Goal: Transaction & Acquisition: Purchase product/service

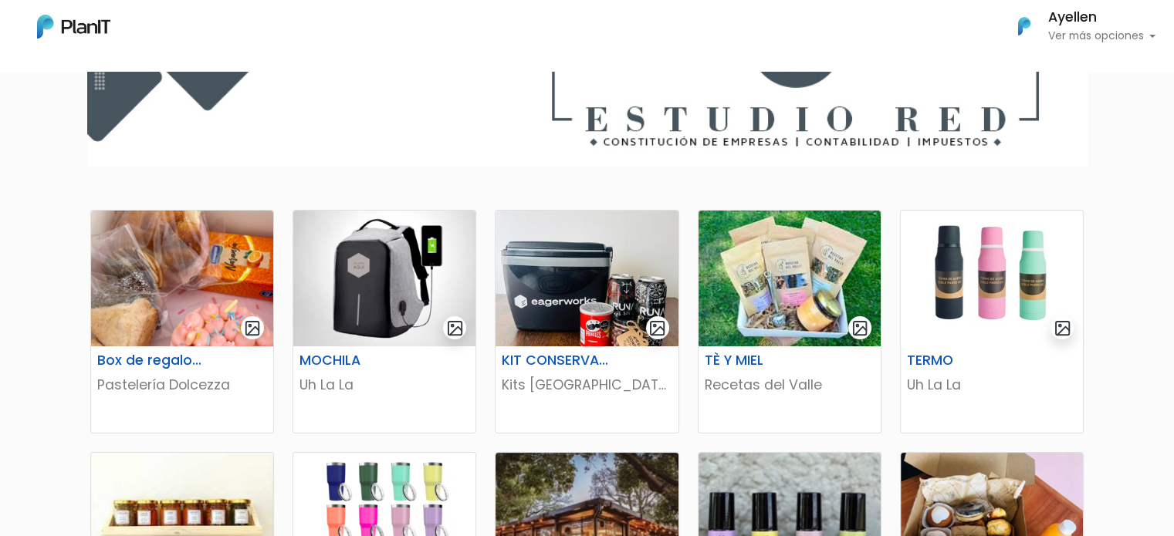
scroll to position [232, 0]
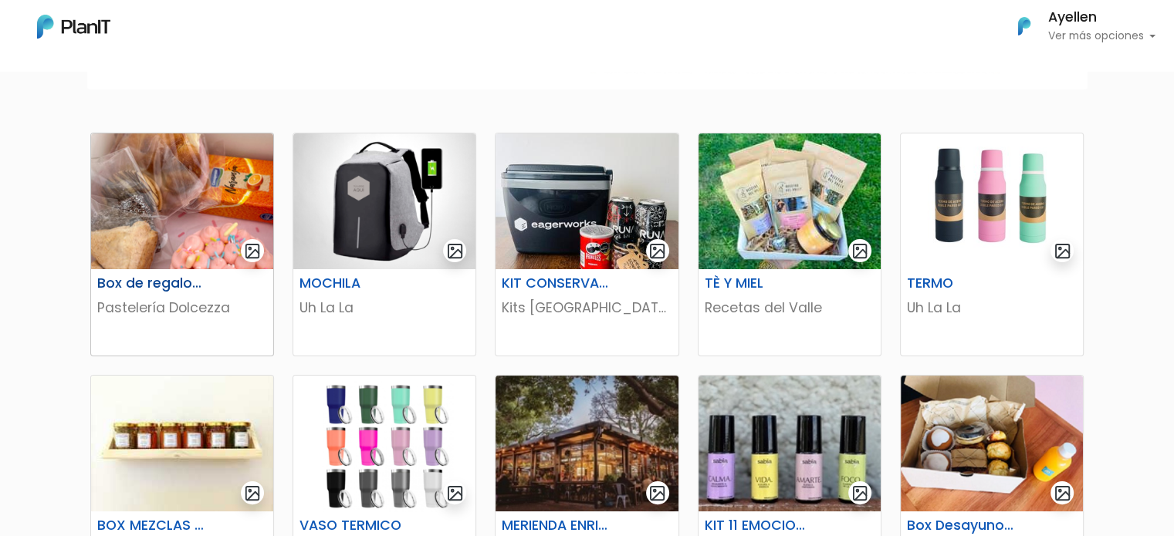
click at [198, 282] on h6 "Box de regalo cumpleaños" at bounding box center [151, 284] width 126 height 16
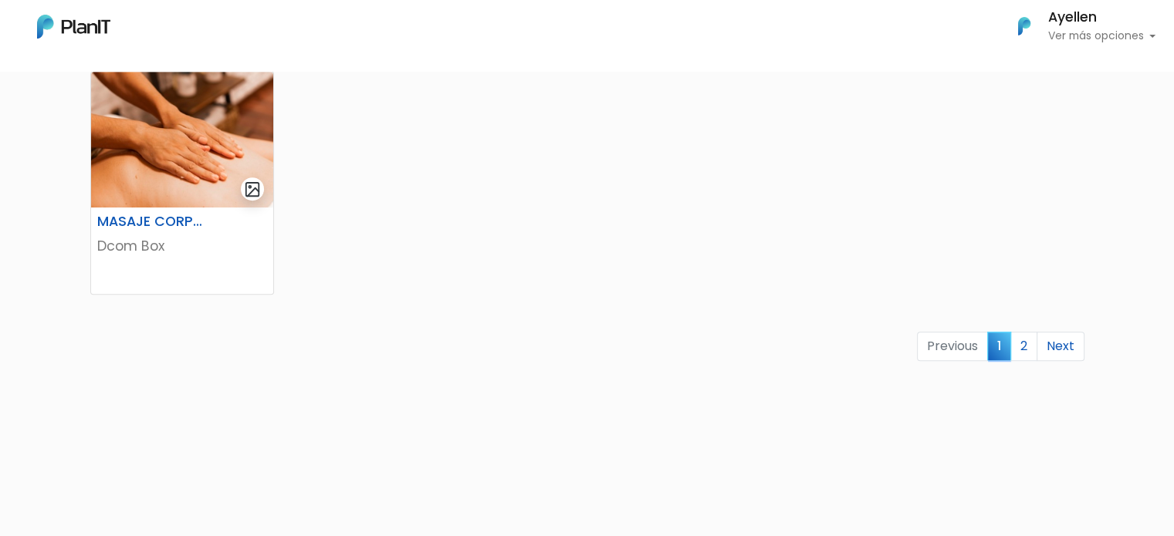
scroll to position [1081, 0]
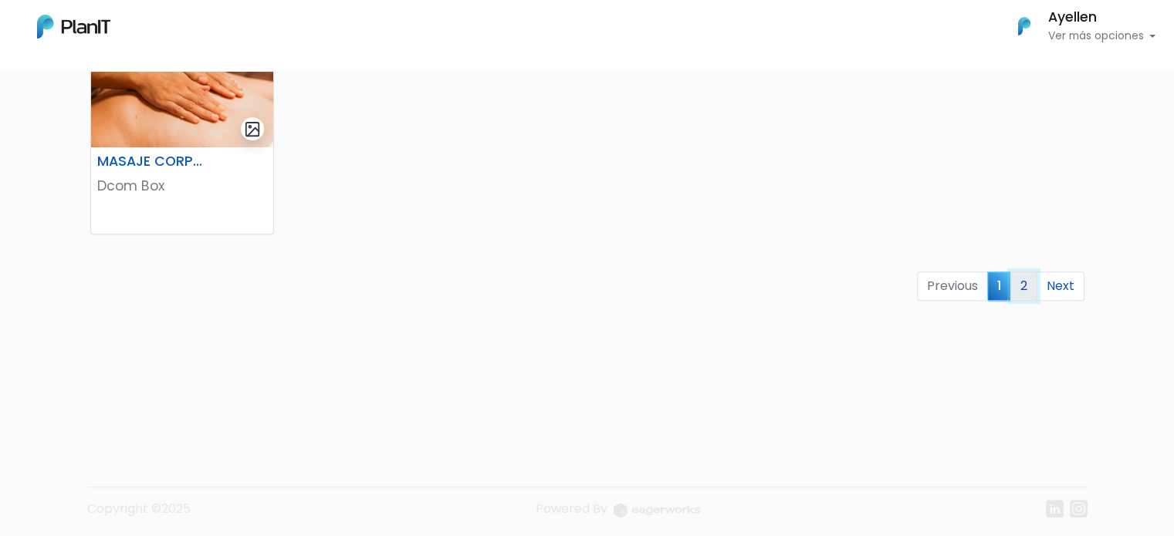
click at [1017, 292] on link "2" at bounding box center [1023, 286] width 27 height 29
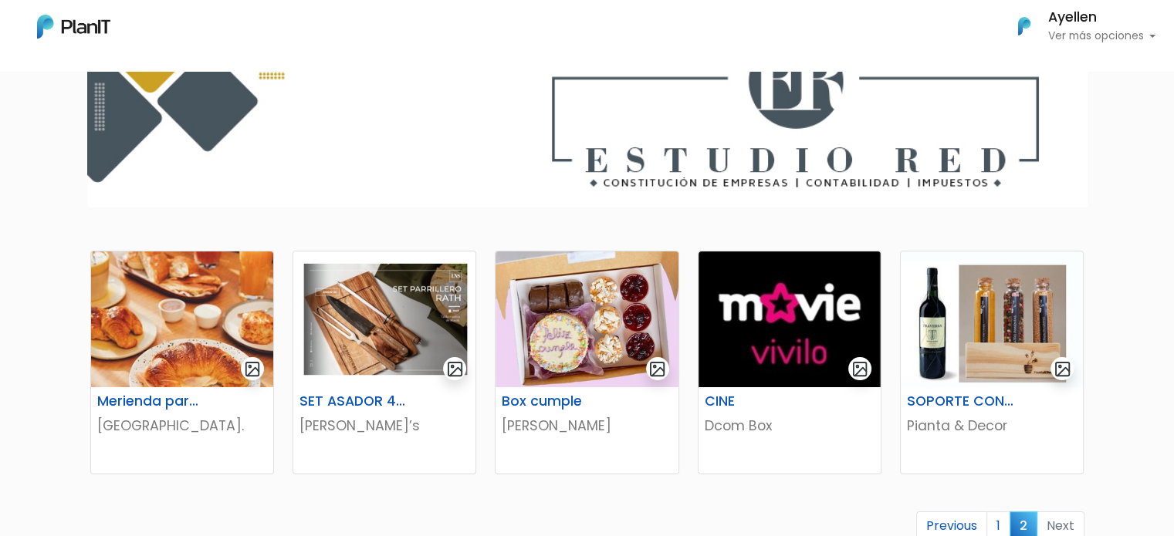
scroll to position [232, 0]
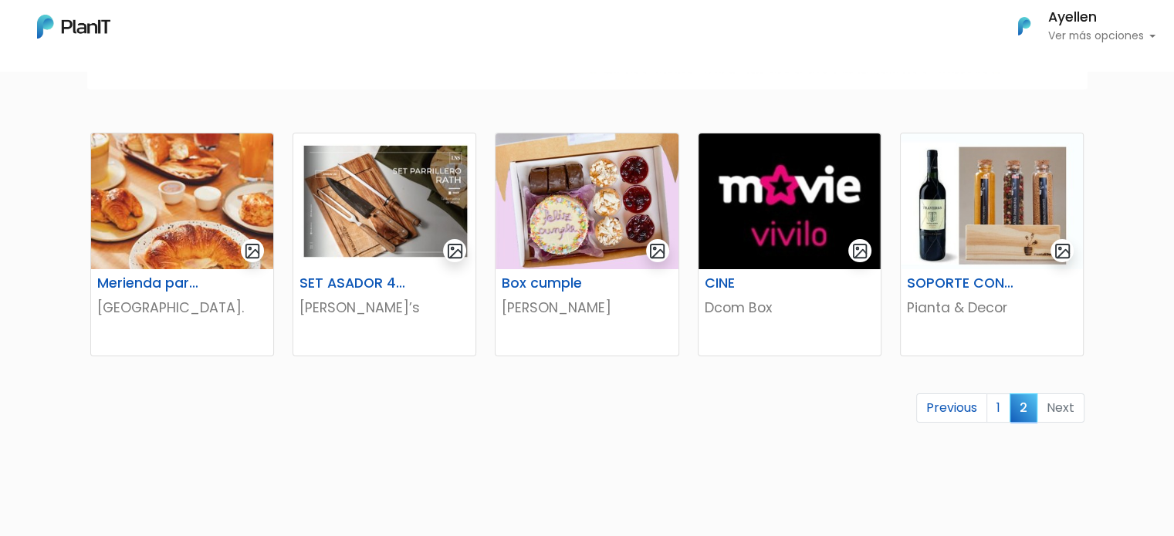
click at [1062, 407] on li "Next" at bounding box center [1060, 409] width 47 height 30
click at [999, 408] on link "1" at bounding box center [998, 408] width 24 height 29
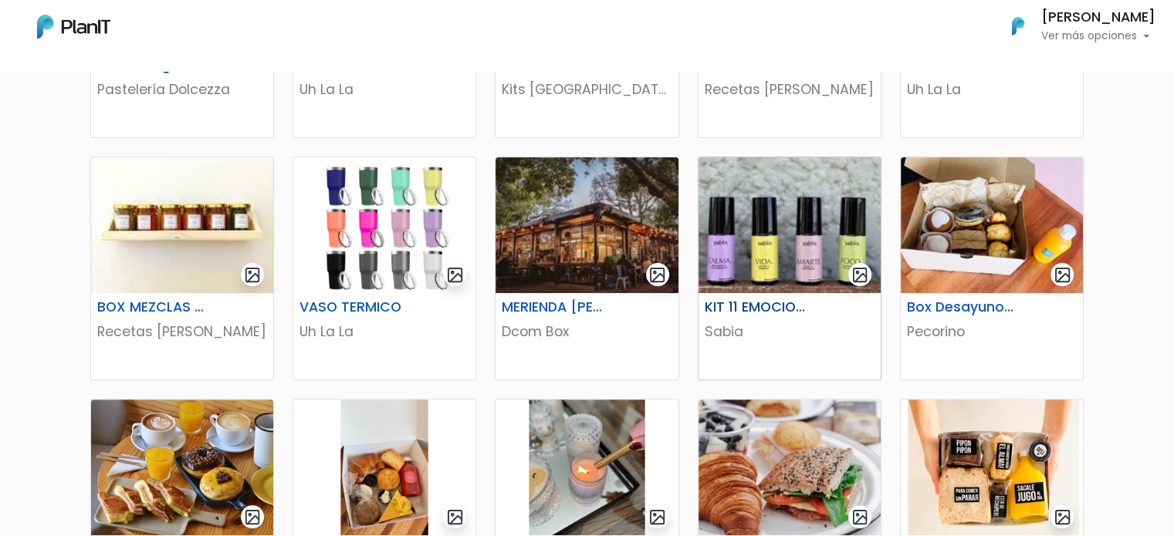
scroll to position [540, 0]
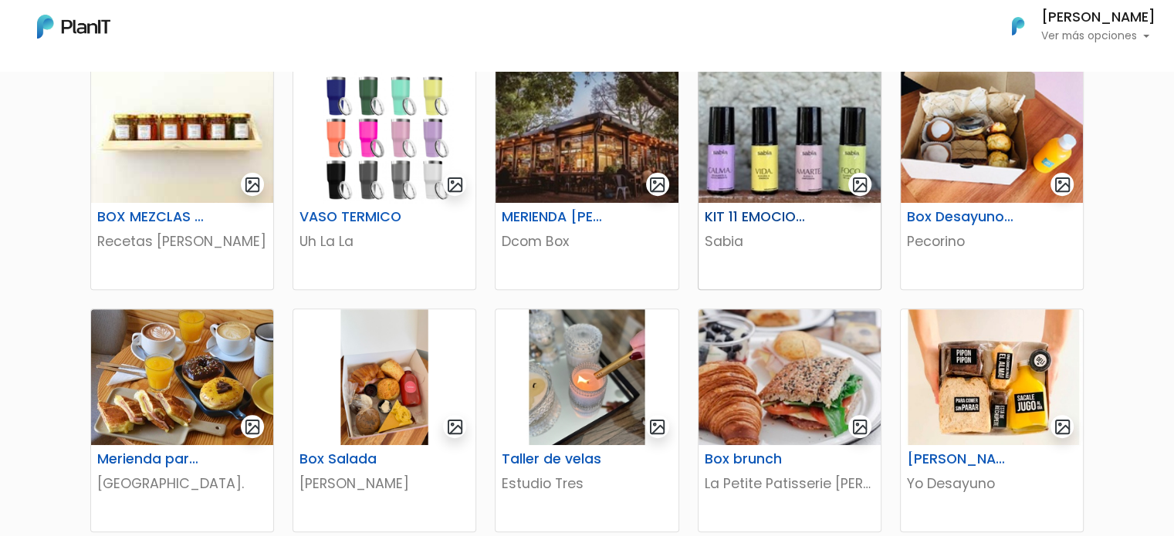
click at [749, 206] on div "KIT 11 EMOCIONES X4 Sabia" at bounding box center [789, 246] width 182 height 86
click at [198, 245] on p "Recetas del Valle" at bounding box center [182, 242] width 170 height 20
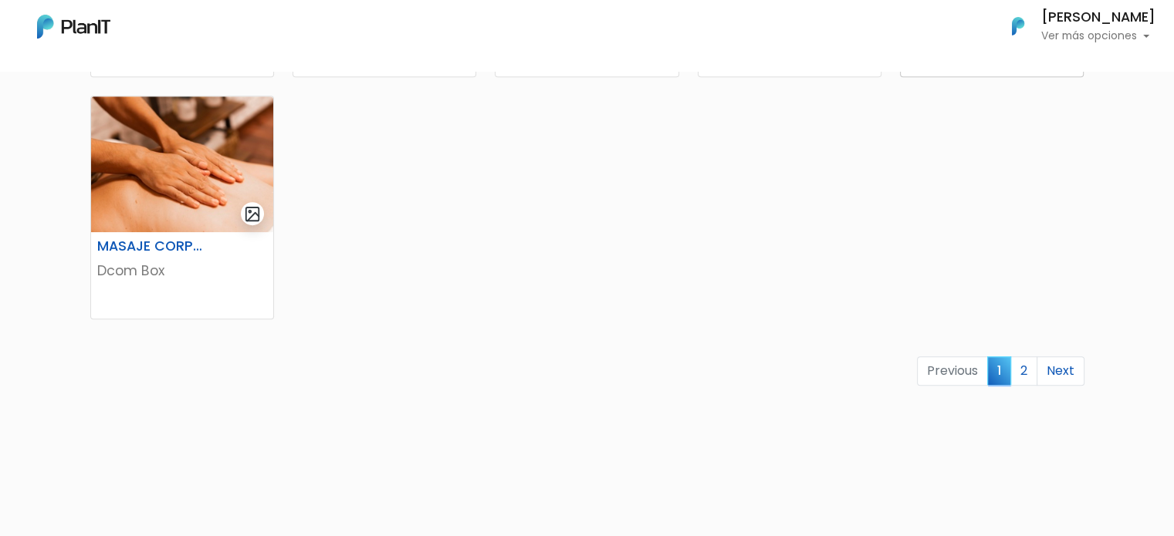
scroll to position [1003, 0]
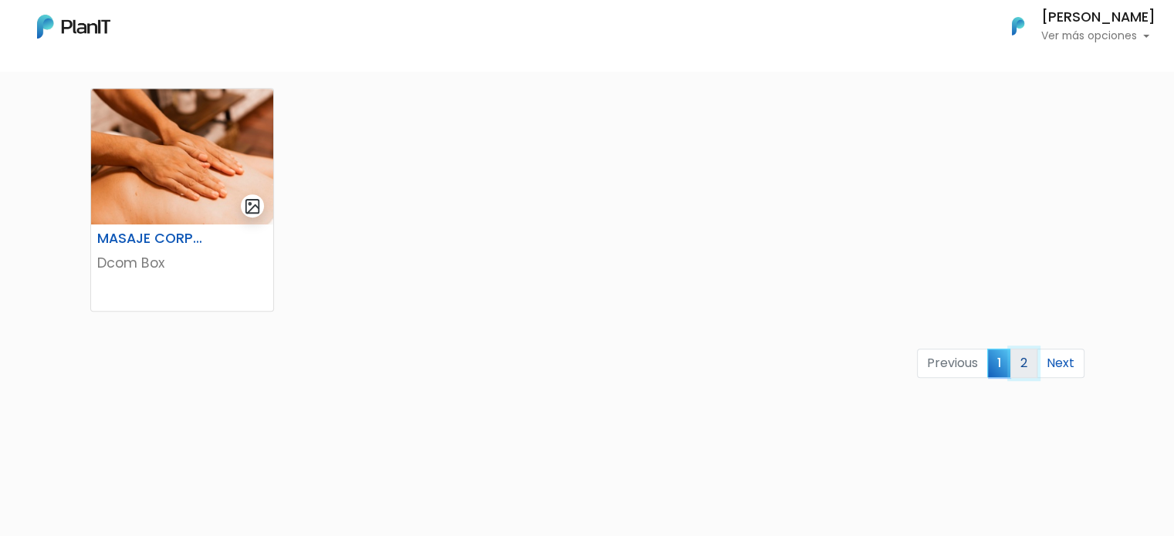
click at [1016, 351] on link "2" at bounding box center [1023, 363] width 27 height 29
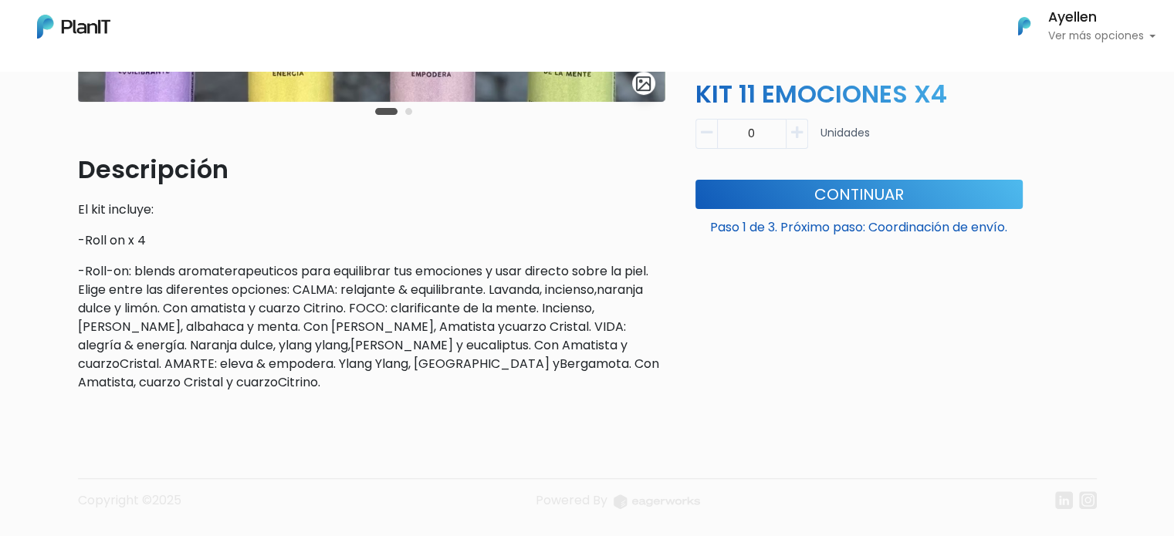
scroll to position [418, 0]
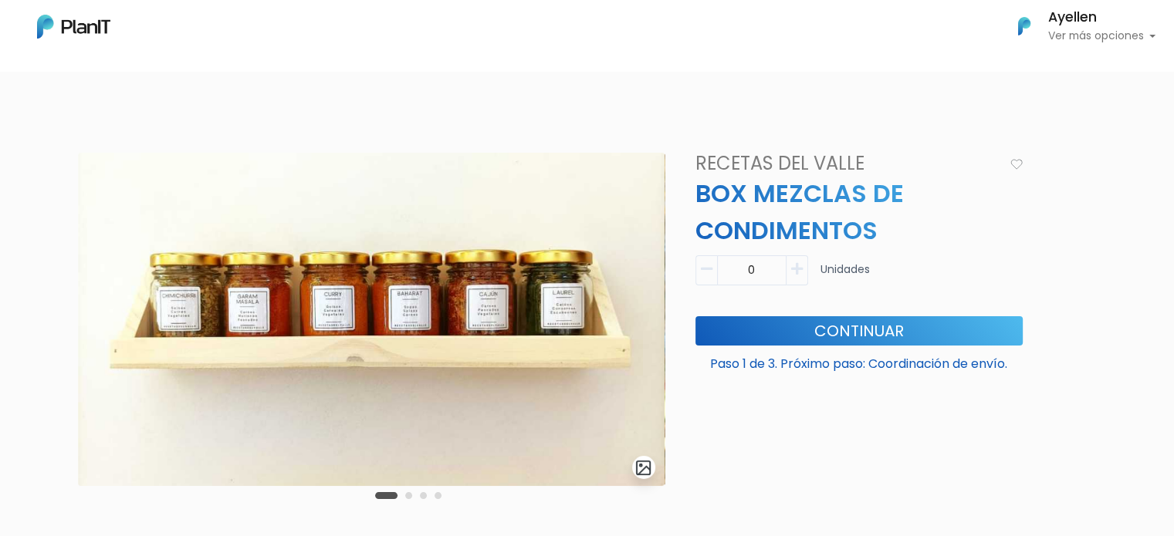
scroll to position [309, 0]
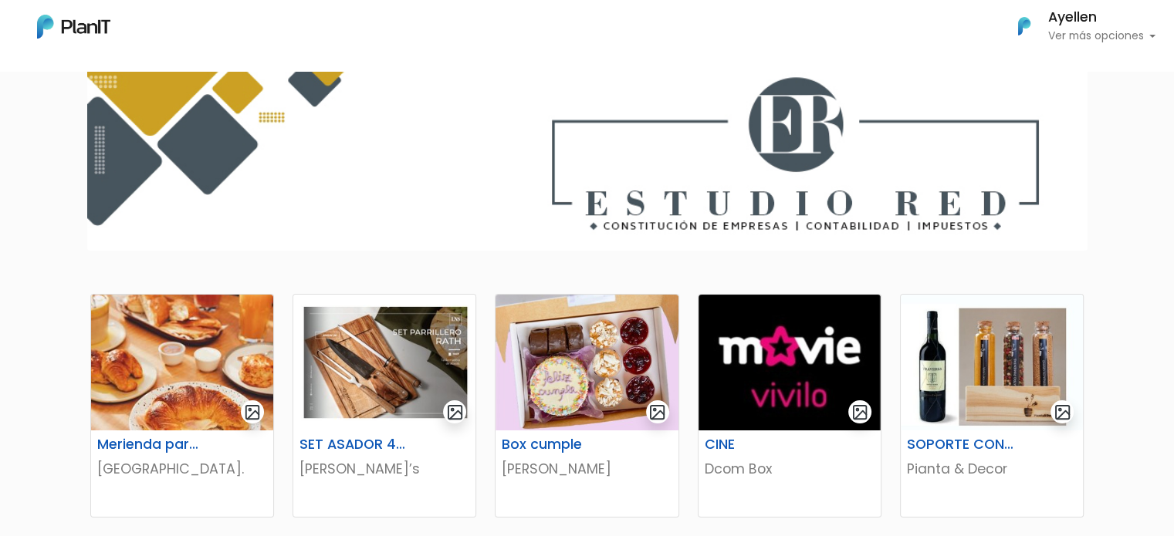
scroll to position [154, 0]
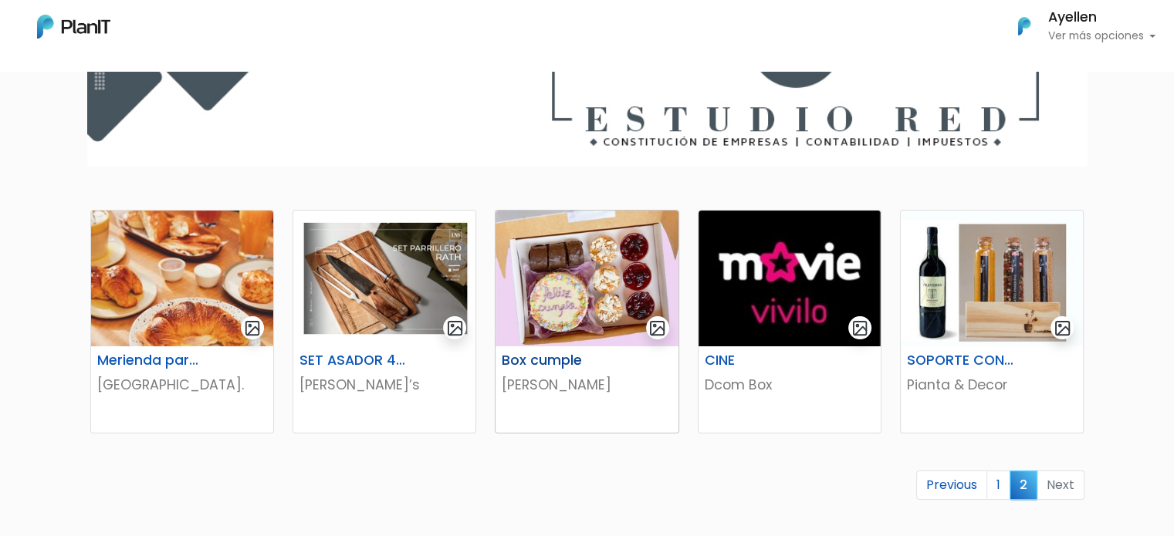
click at [578, 350] on div "Box cumple Filipa" at bounding box center [587, 390] width 182 height 86
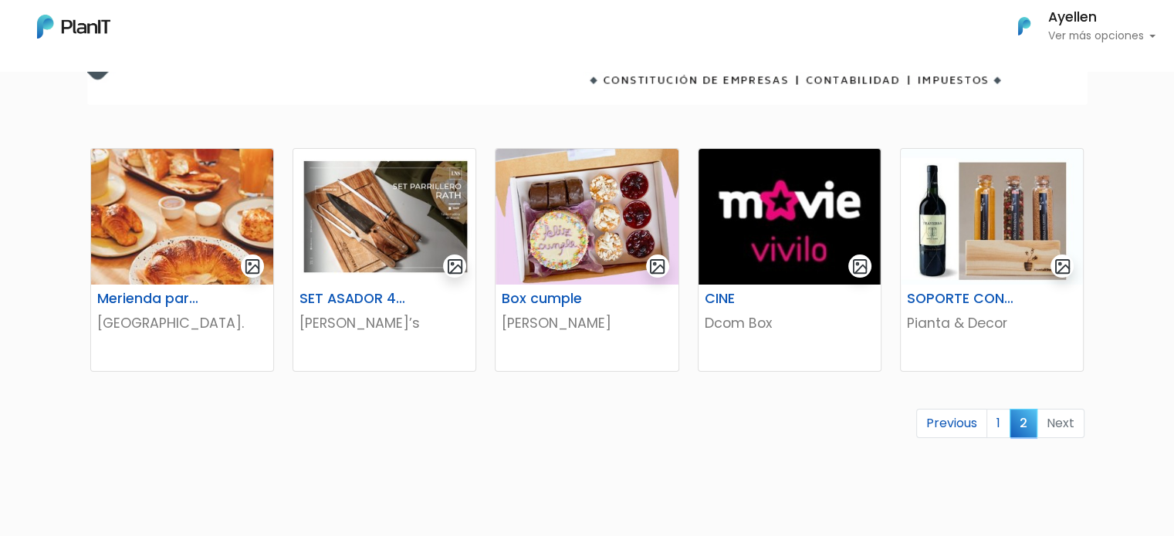
scroll to position [309, 0]
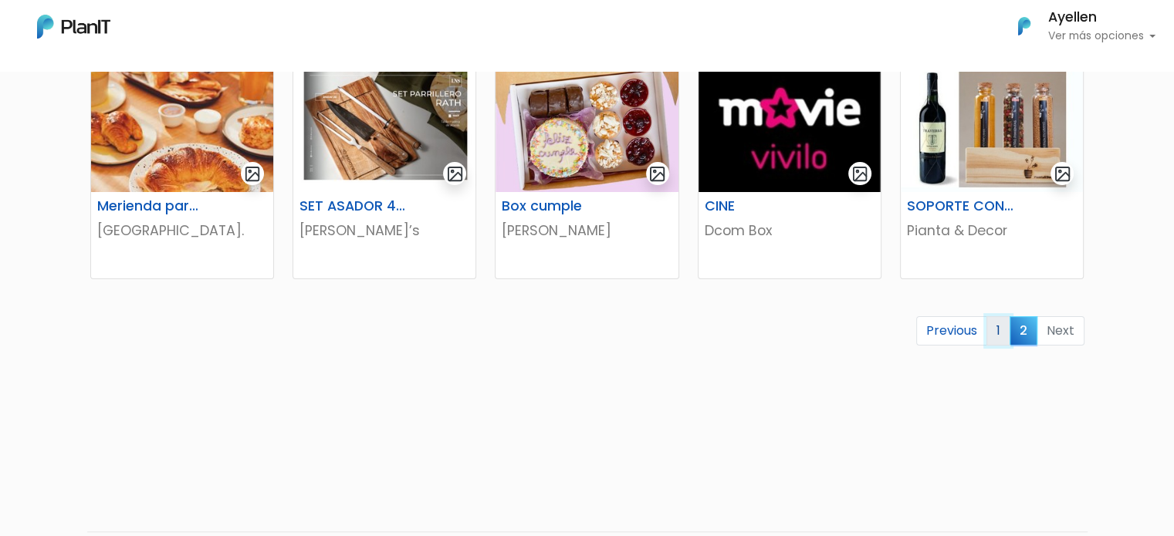
click at [996, 338] on link "1" at bounding box center [998, 330] width 24 height 29
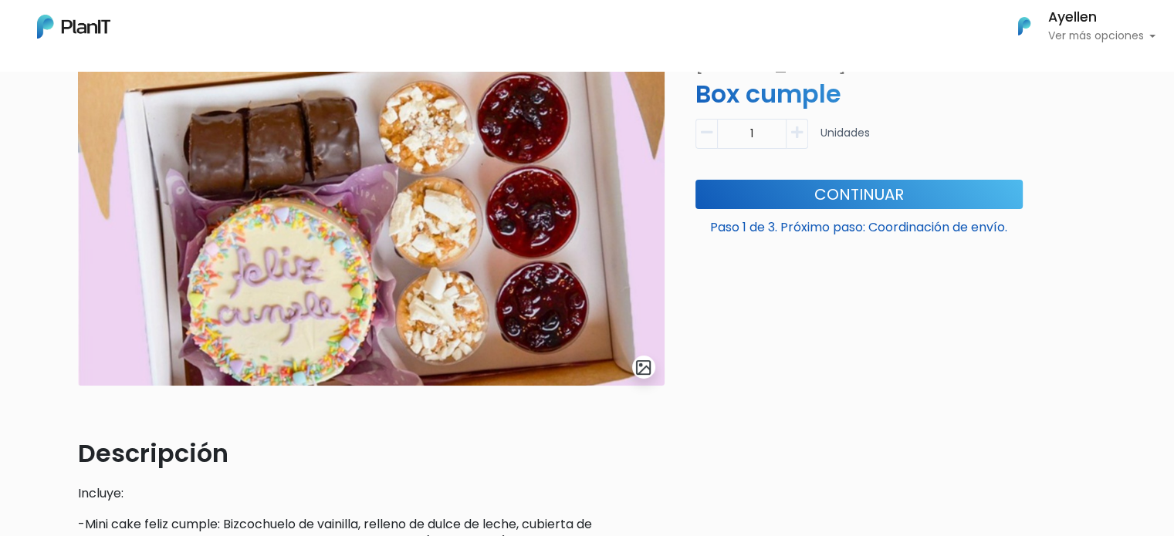
scroll to position [77, 0]
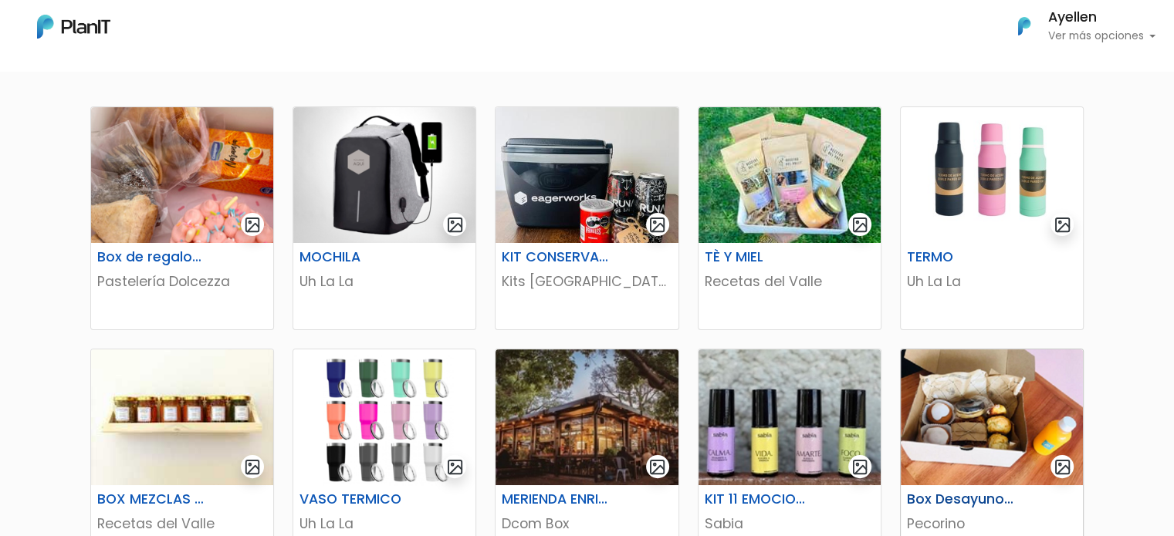
scroll to position [232, 0]
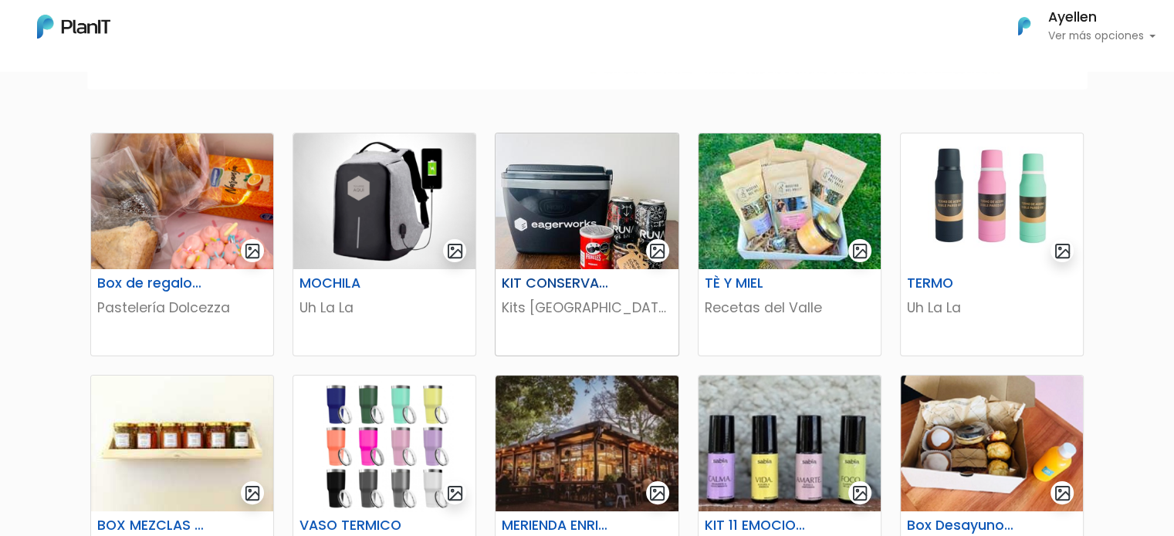
click at [604, 289] on h6 "KIT CONSERVADORA" at bounding box center [555, 284] width 126 height 16
click at [820, 249] on img at bounding box center [789, 202] width 182 height 136
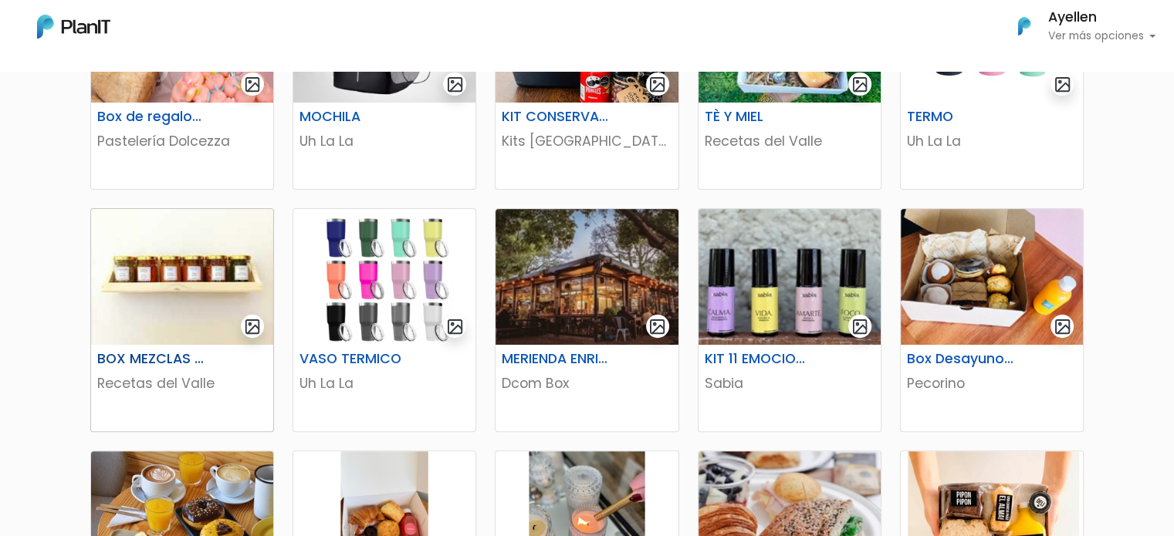
scroll to position [463, 0]
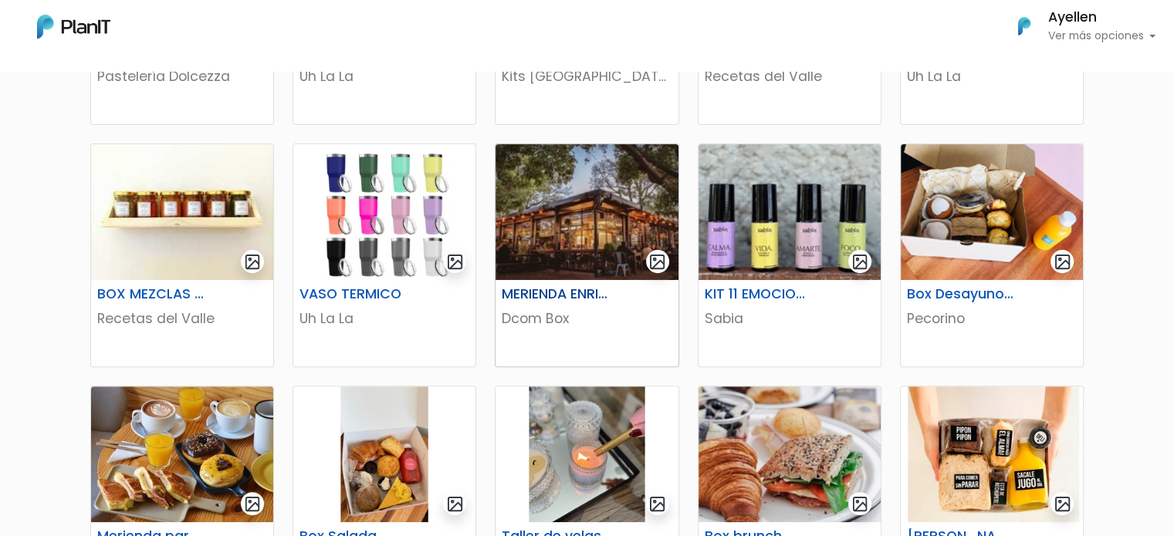
click at [599, 296] on h6 "MERIENDA ENRIQUETA CAFÉ" at bounding box center [555, 294] width 126 height 16
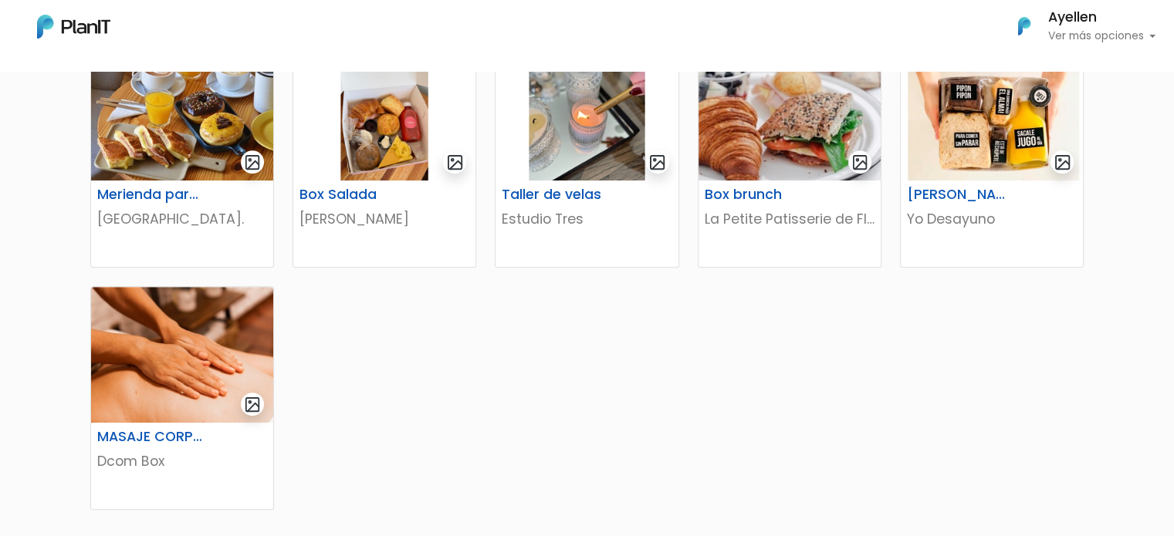
scroll to position [849, 0]
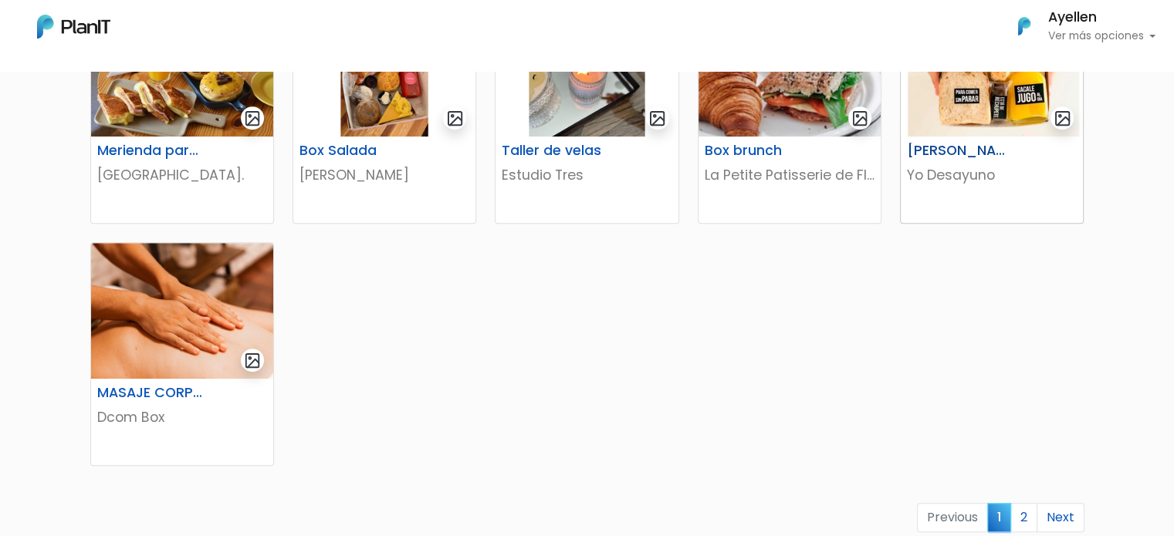
click at [937, 132] on img at bounding box center [992, 69] width 182 height 136
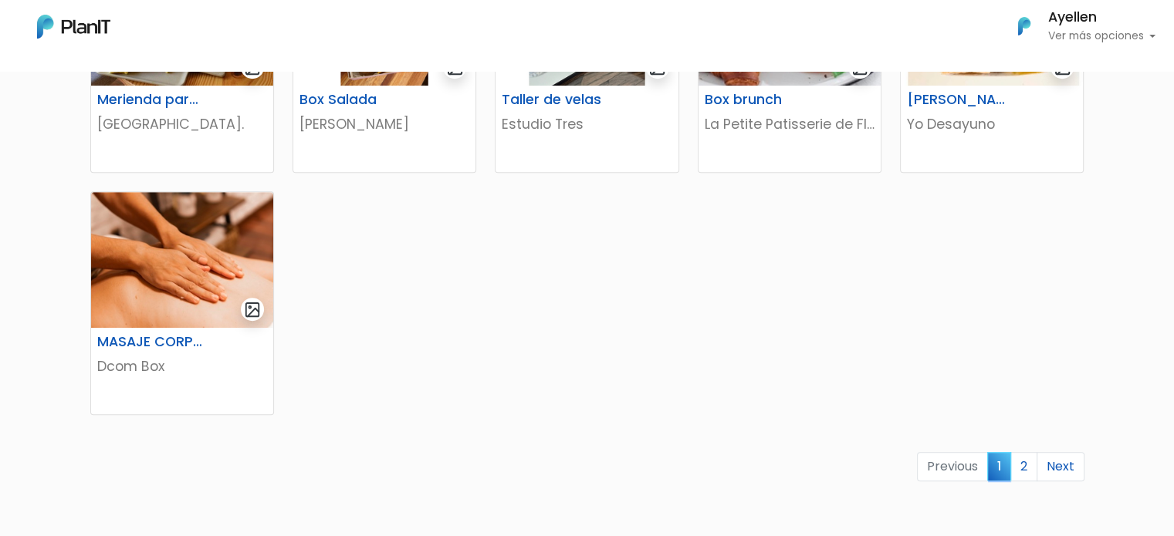
scroll to position [926, 0]
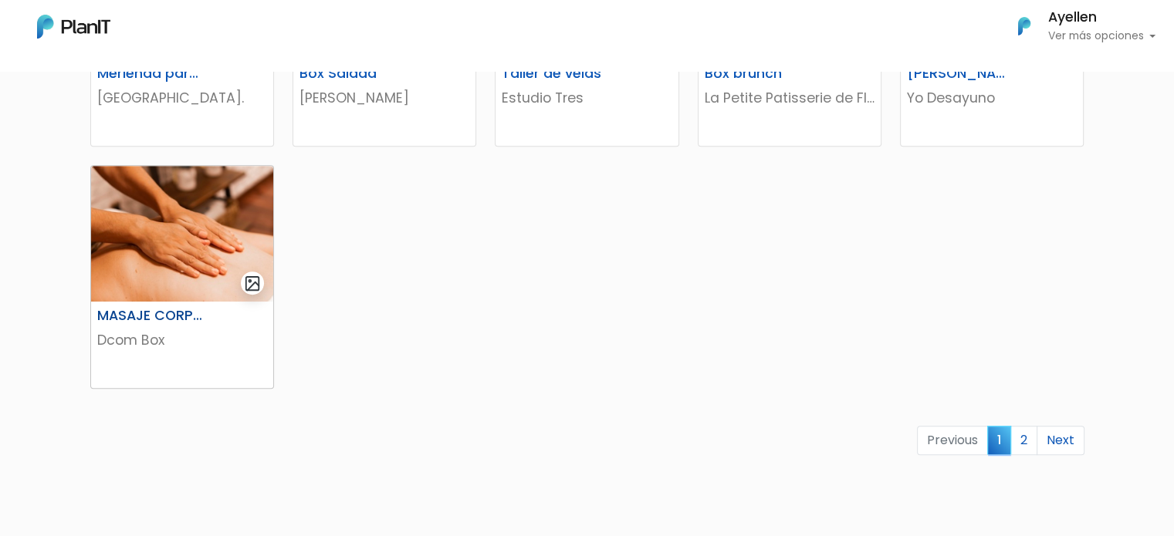
click at [167, 259] on img at bounding box center [182, 234] width 182 height 136
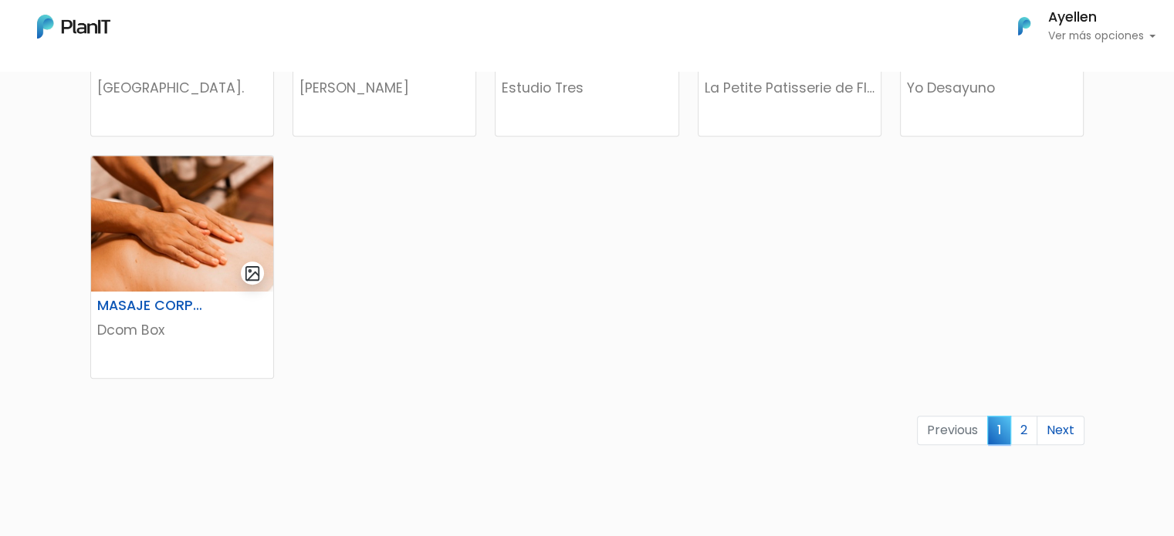
scroll to position [1081, 0]
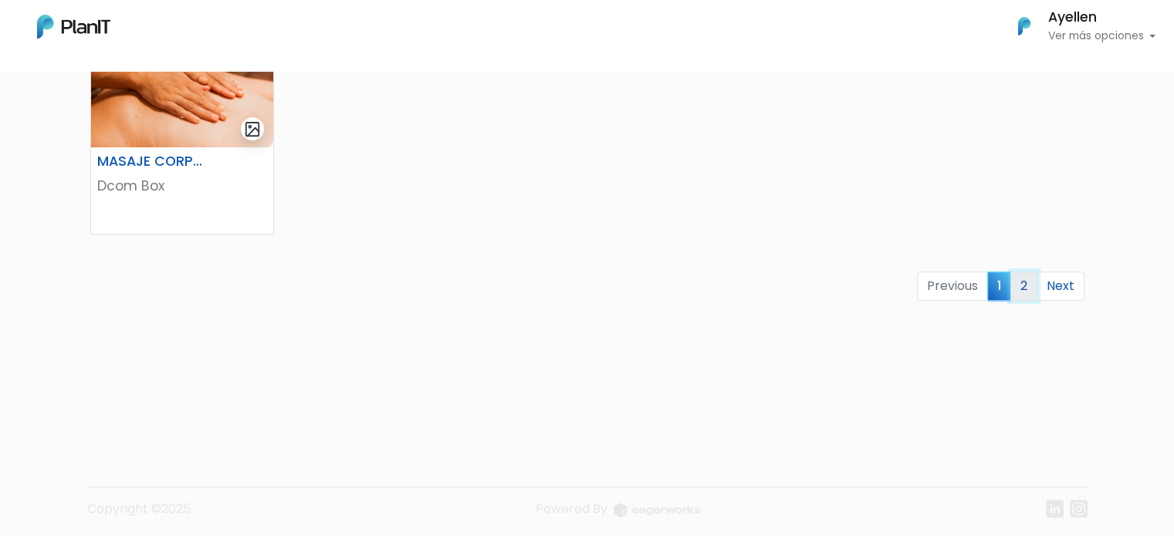
click at [1034, 296] on link "2" at bounding box center [1023, 286] width 27 height 29
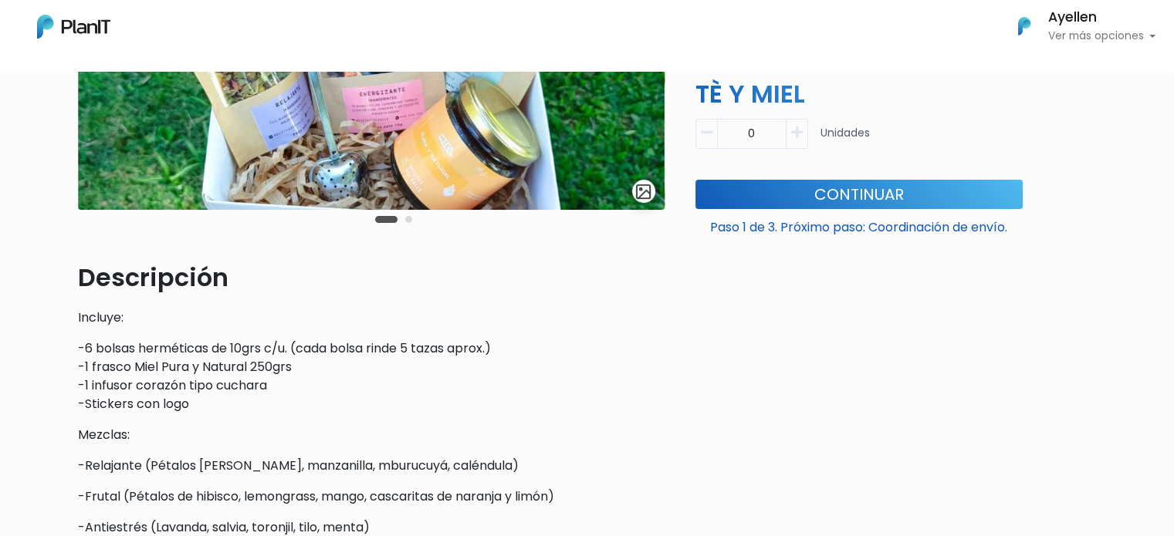
scroll to position [77, 0]
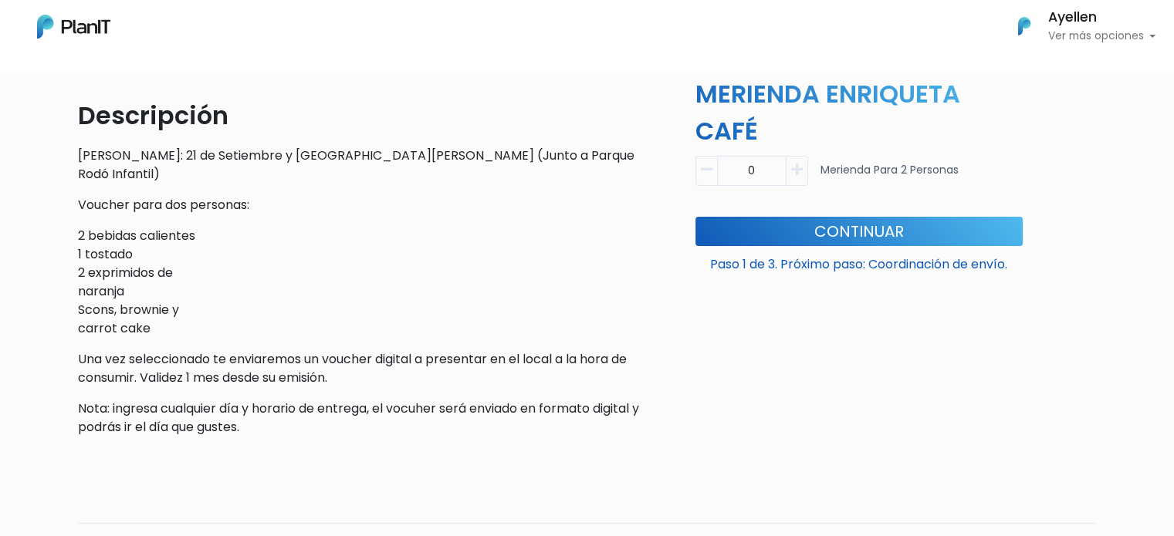
scroll to position [463, 0]
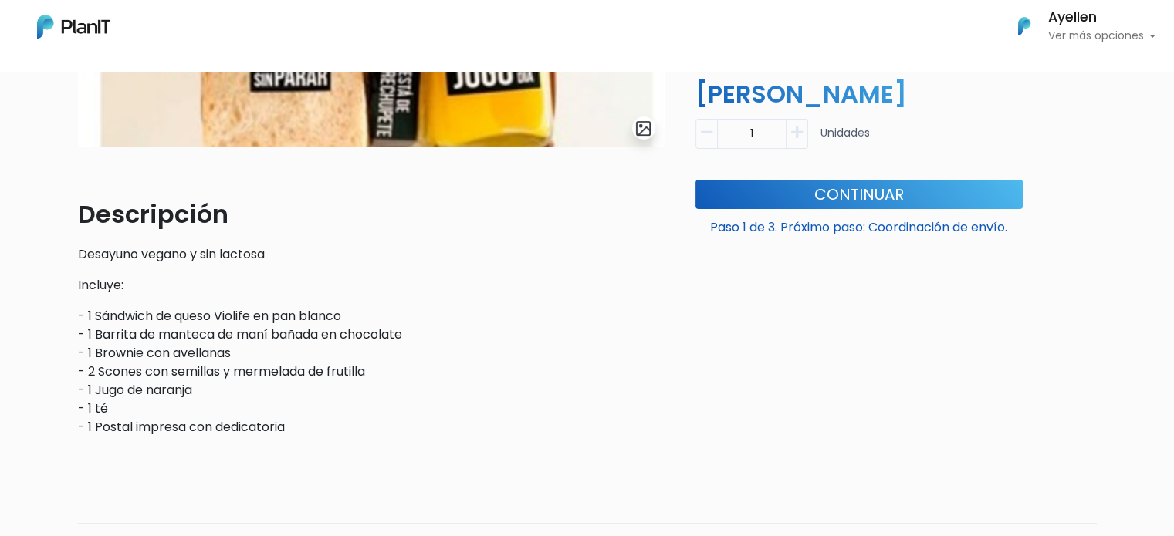
scroll to position [341, 0]
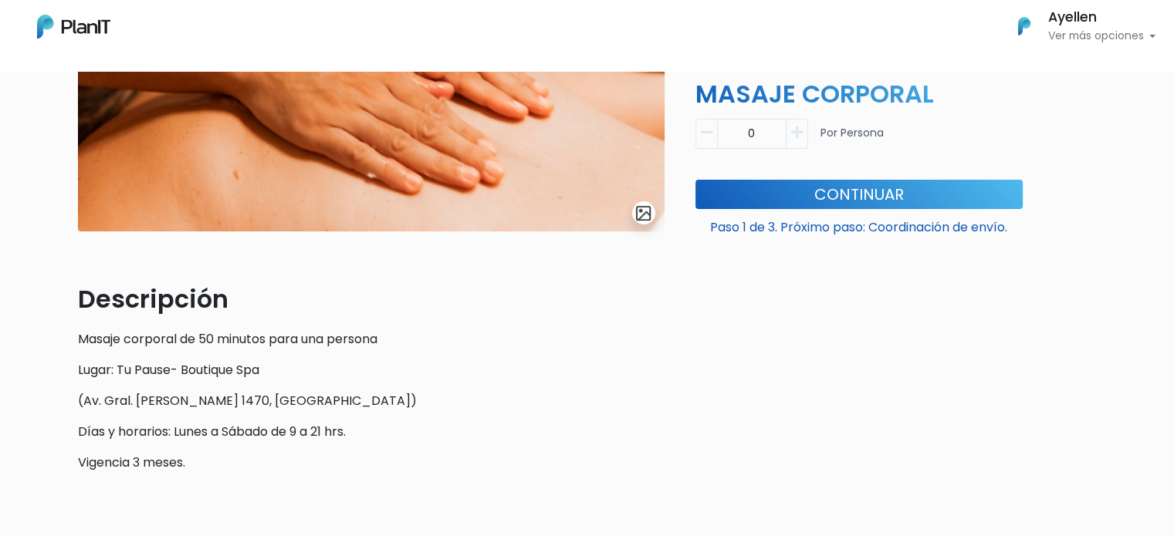
scroll to position [309, 0]
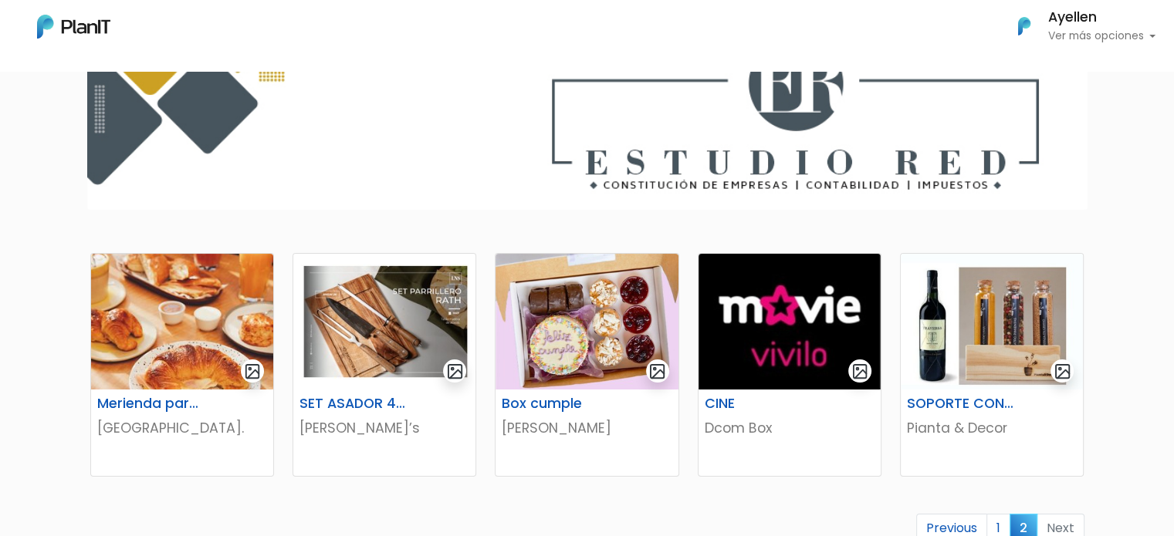
scroll to position [154, 0]
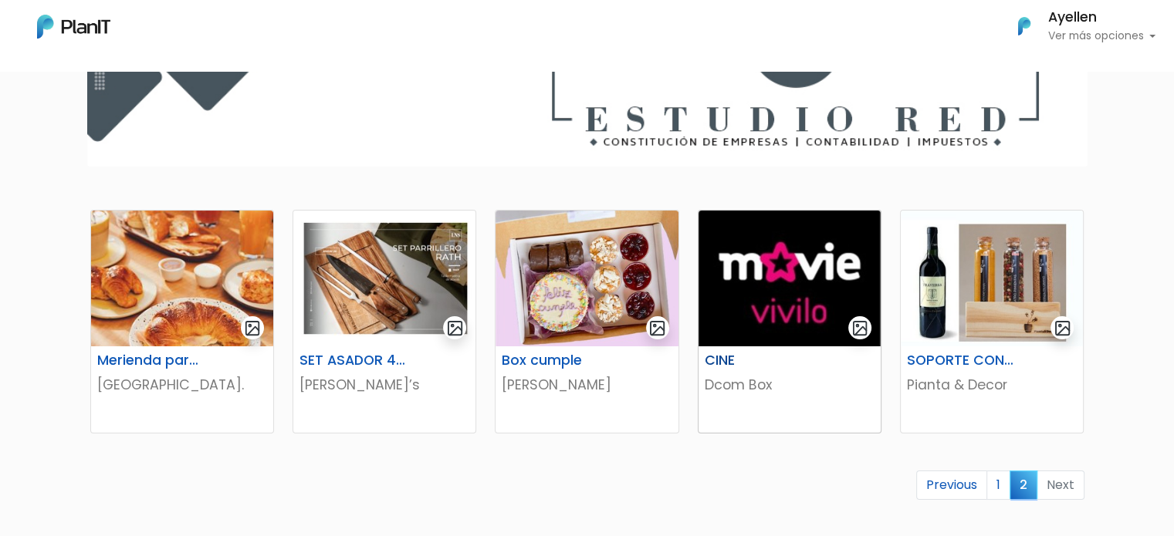
click at [750, 382] on p "Dcom Box" at bounding box center [790, 385] width 170 height 20
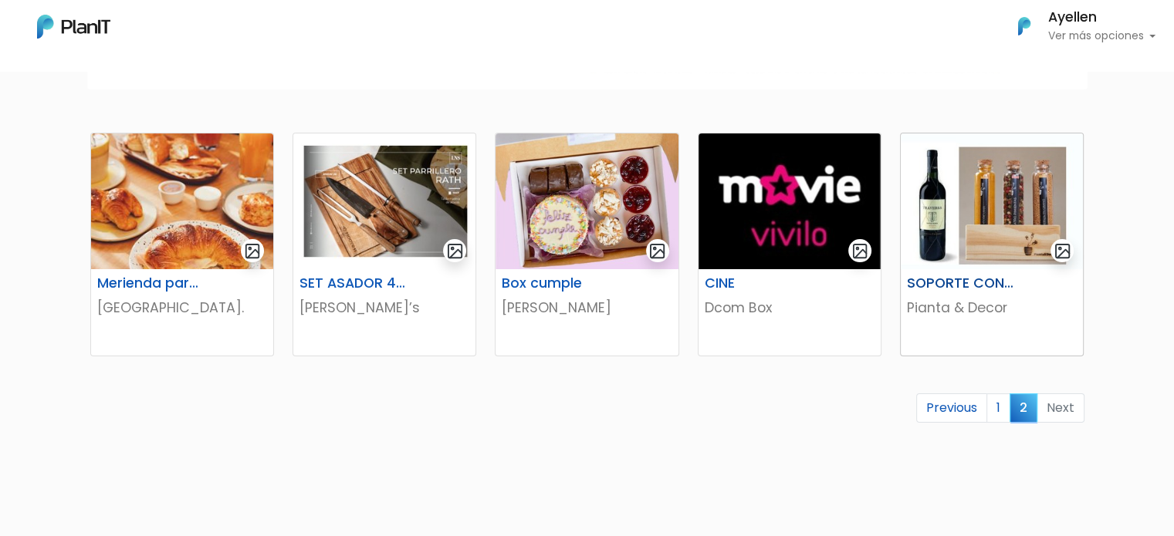
click at [959, 219] on img at bounding box center [992, 202] width 182 height 136
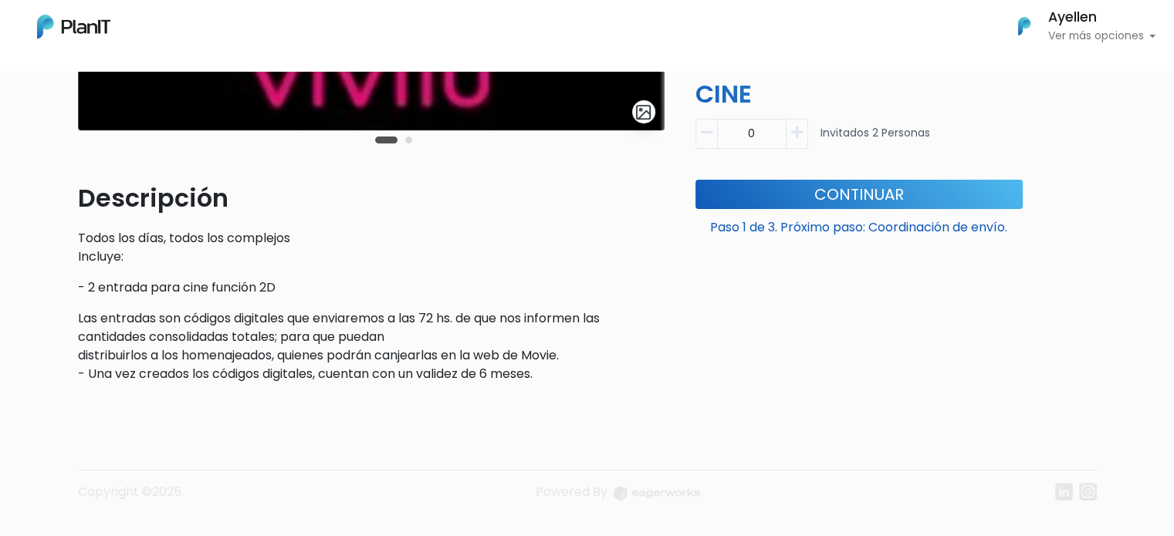
scroll to position [381, 0]
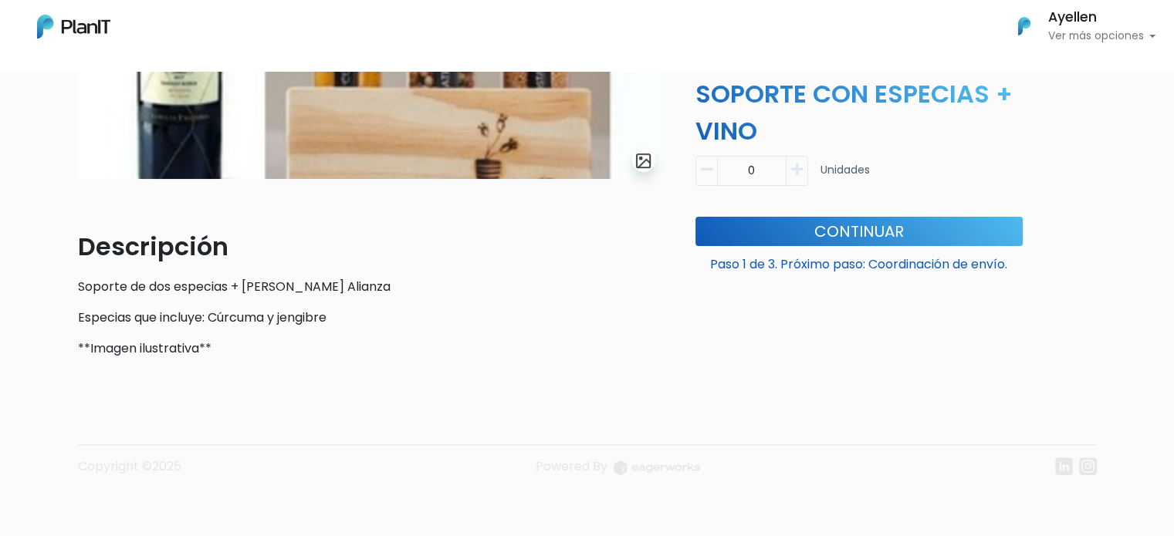
scroll to position [153, 0]
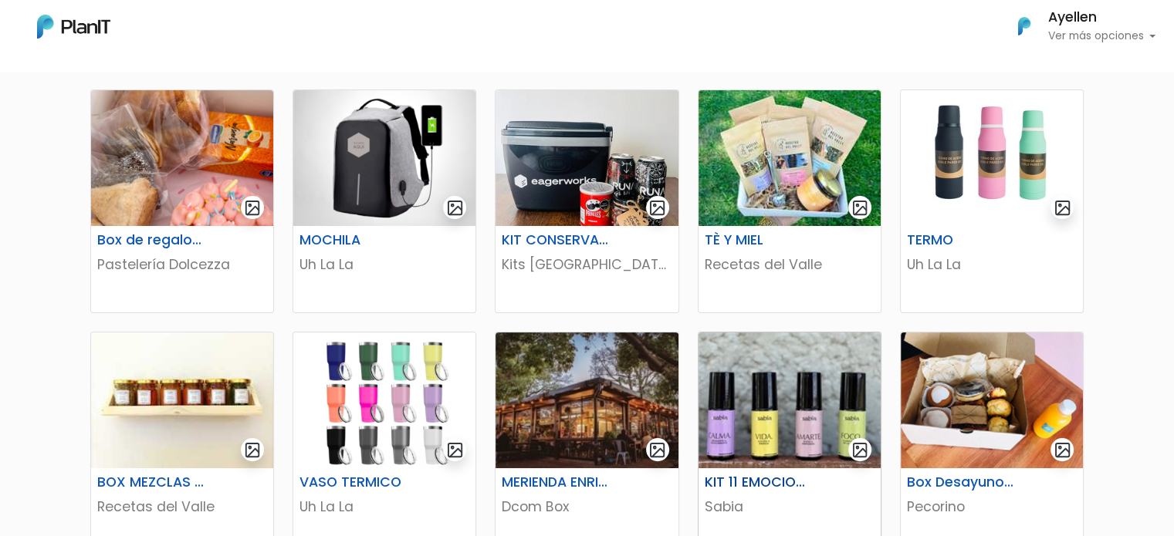
scroll to position [309, 0]
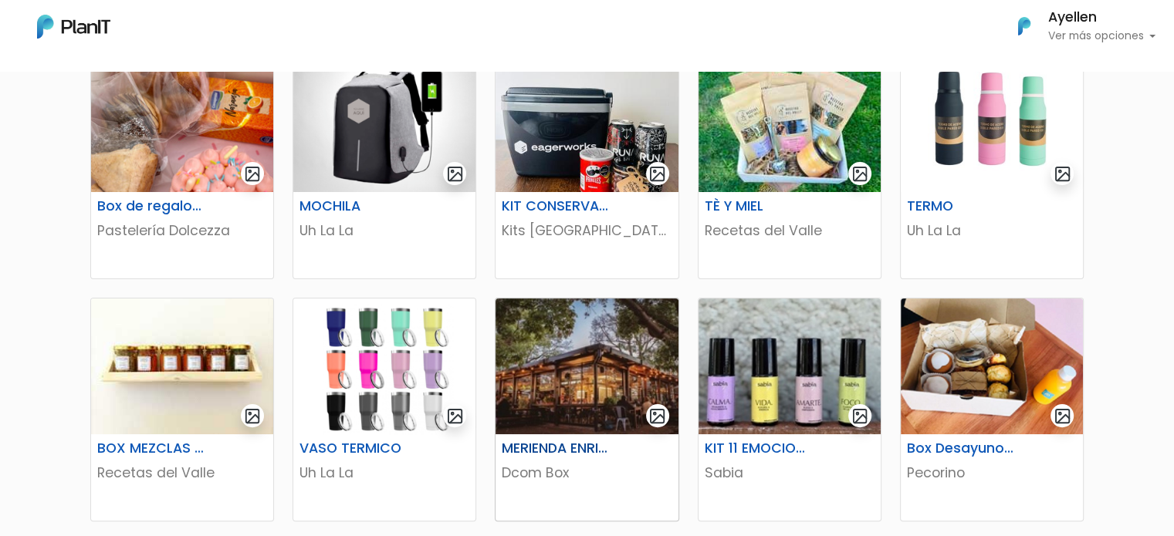
click at [590, 444] on h6 "MERIENDA ENRIQUETA CAFÉ" at bounding box center [555, 449] width 126 height 16
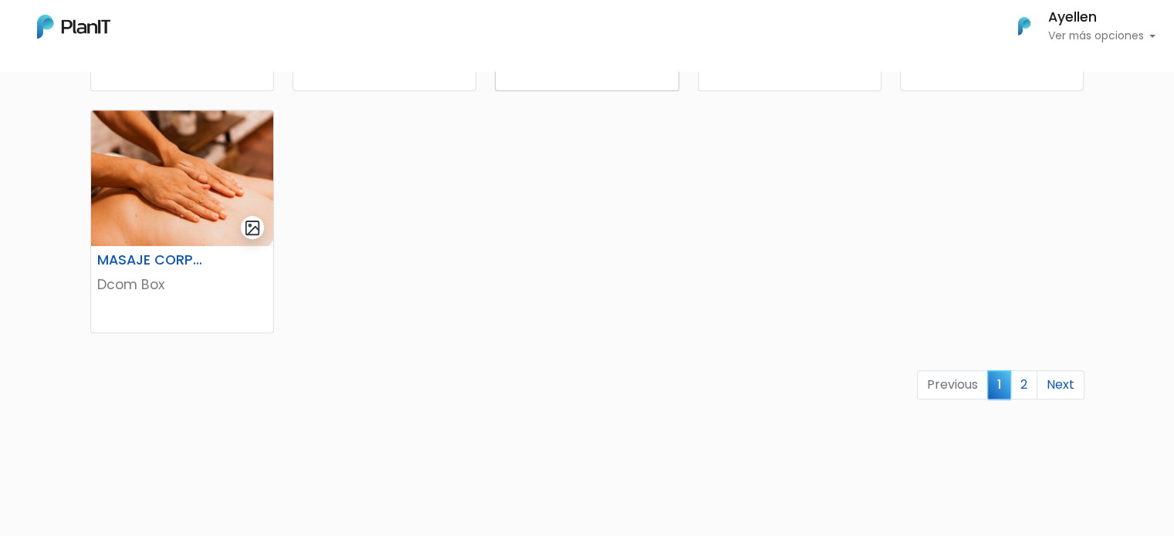
scroll to position [1003, 0]
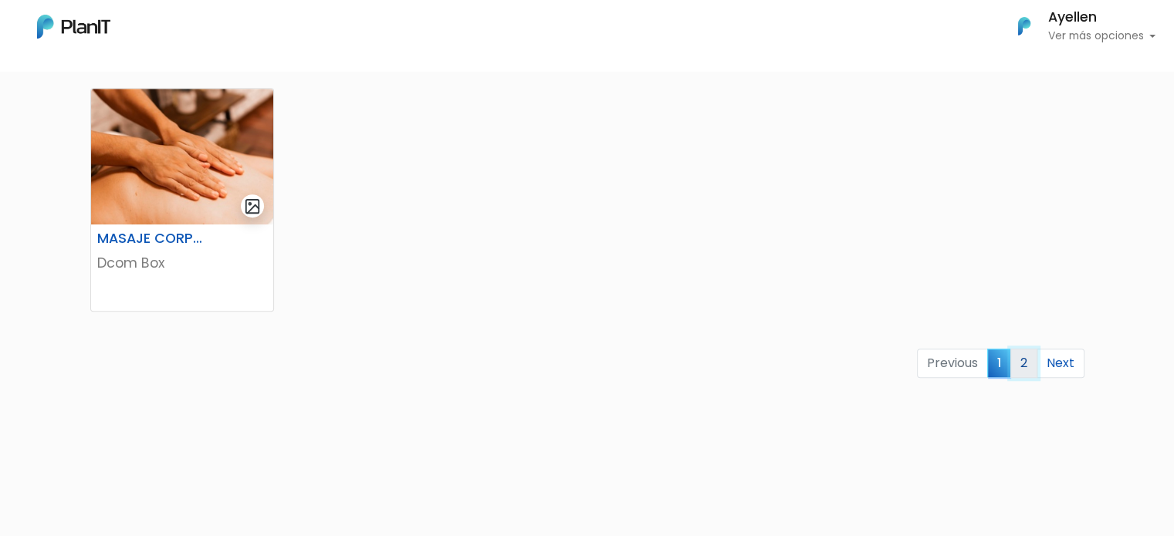
click at [1019, 366] on link "2" at bounding box center [1023, 363] width 27 height 29
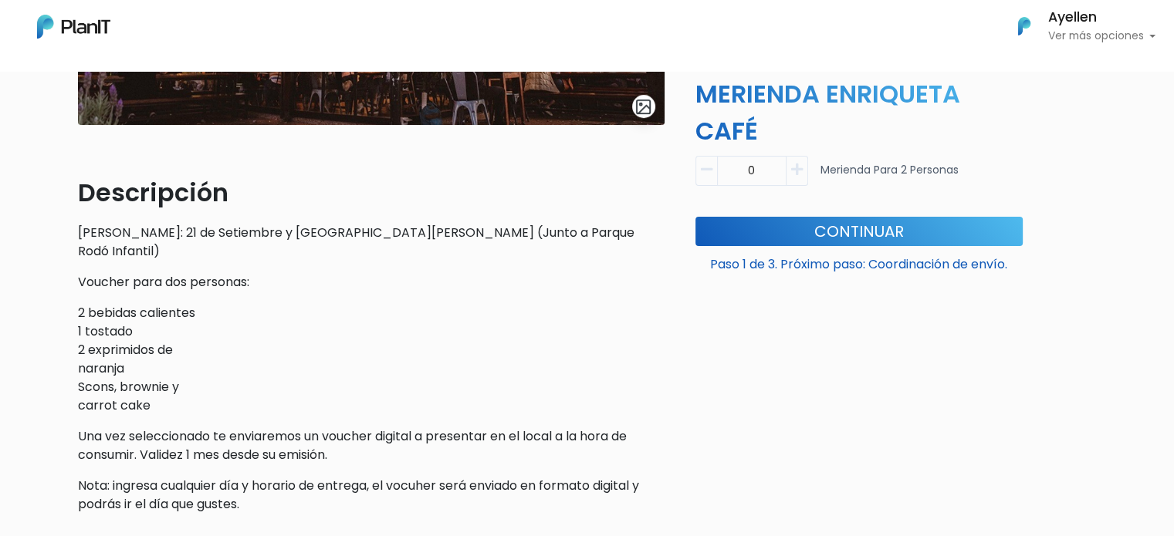
scroll to position [386, 0]
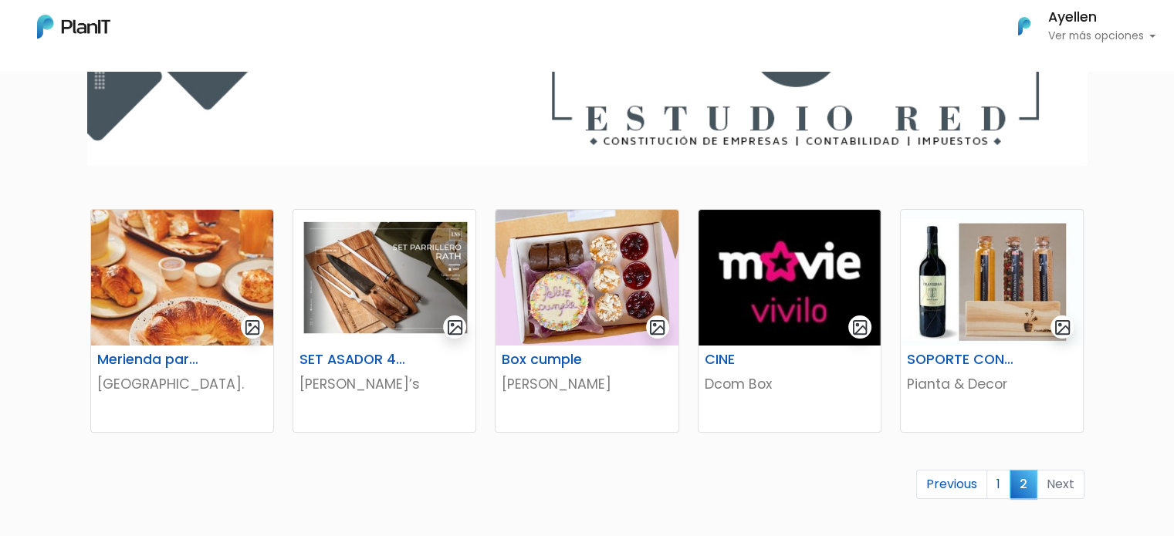
scroll to position [232, 0]
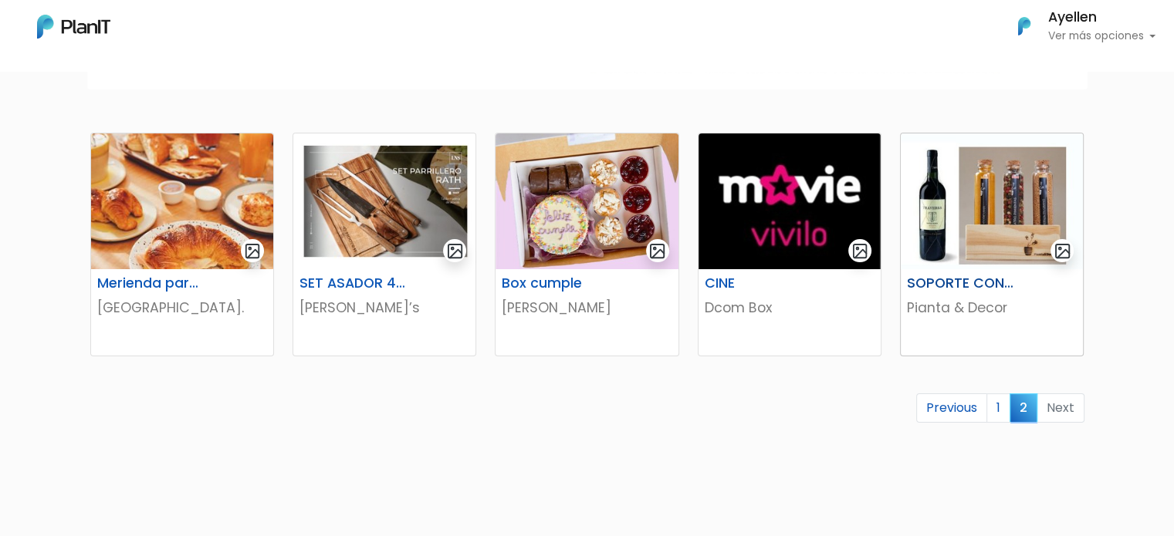
click at [953, 284] on h6 "SOPORTE CON ESPECIAS + VINO" at bounding box center [961, 284] width 126 height 16
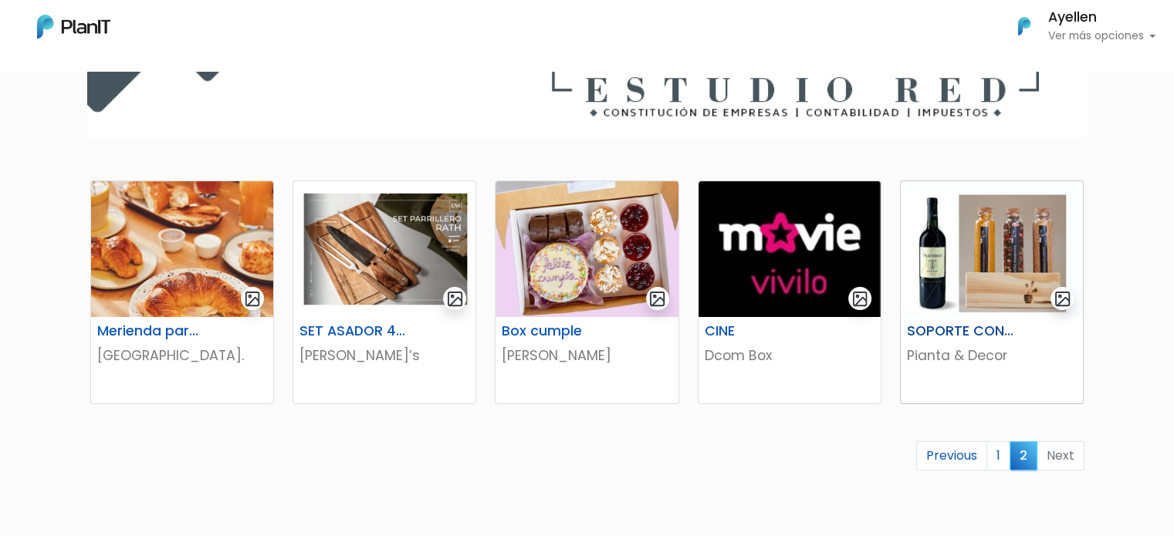
scroll to position [281, 0]
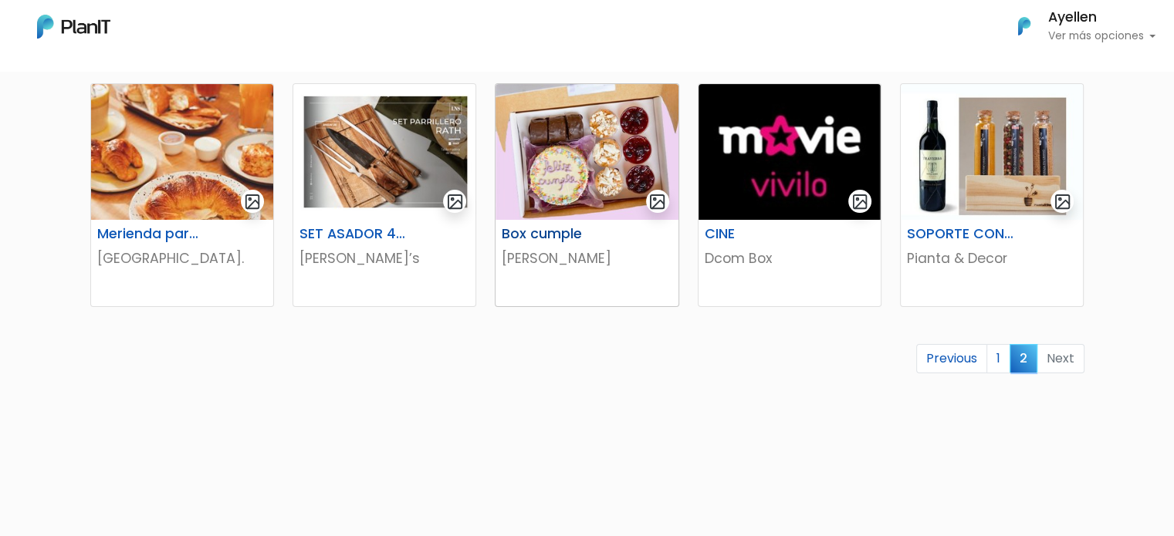
click at [566, 213] on img at bounding box center [587, 152] width 182 height 136
click at [1003, 351] on link "1" at bounding box center [998, 358] width 24 height 29
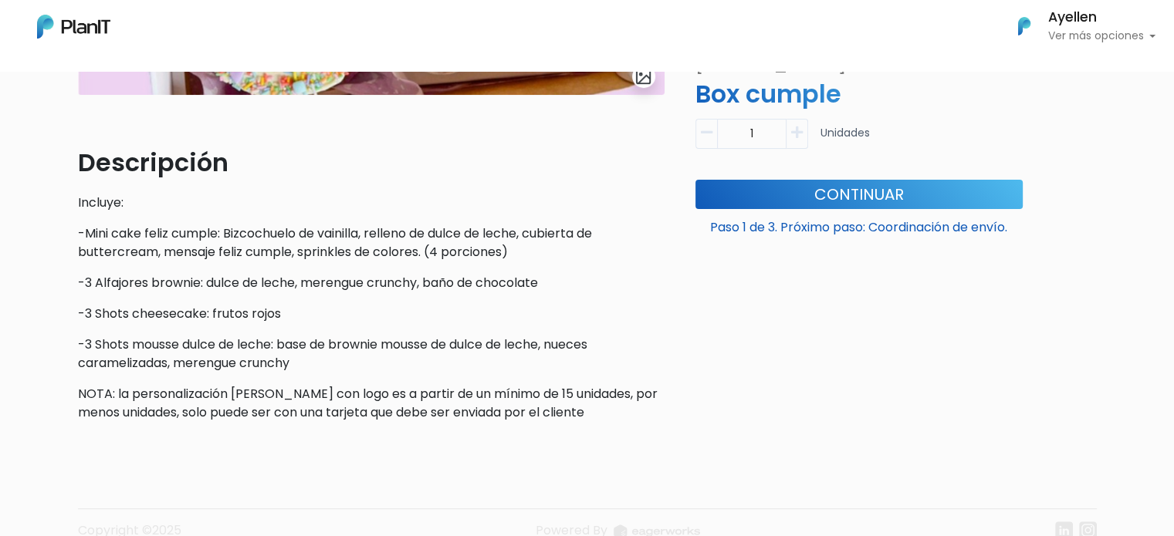
scroll to position [455, 0]
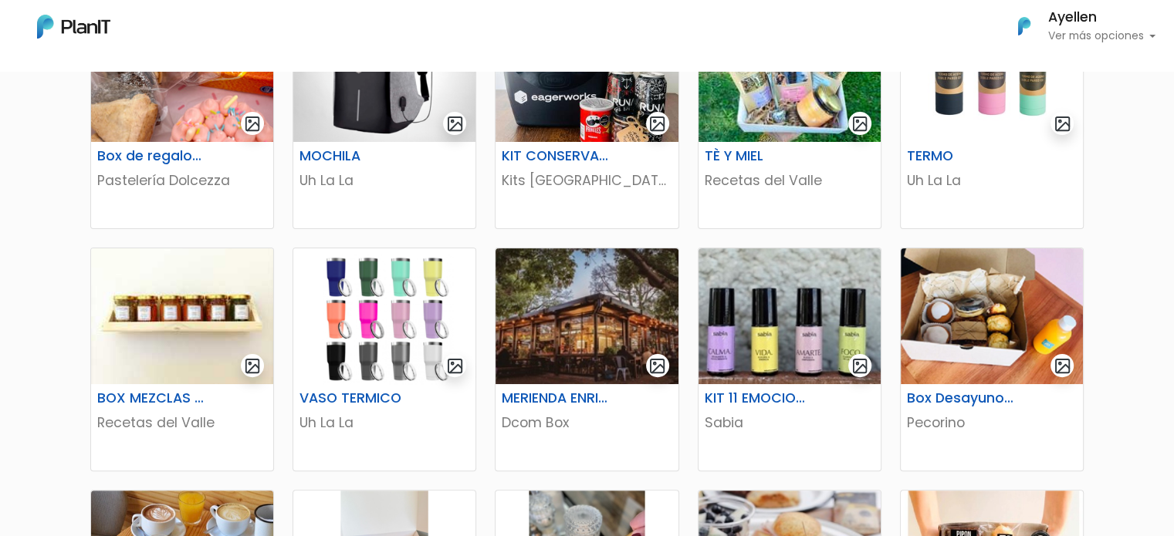
scroll to position [386, 0]
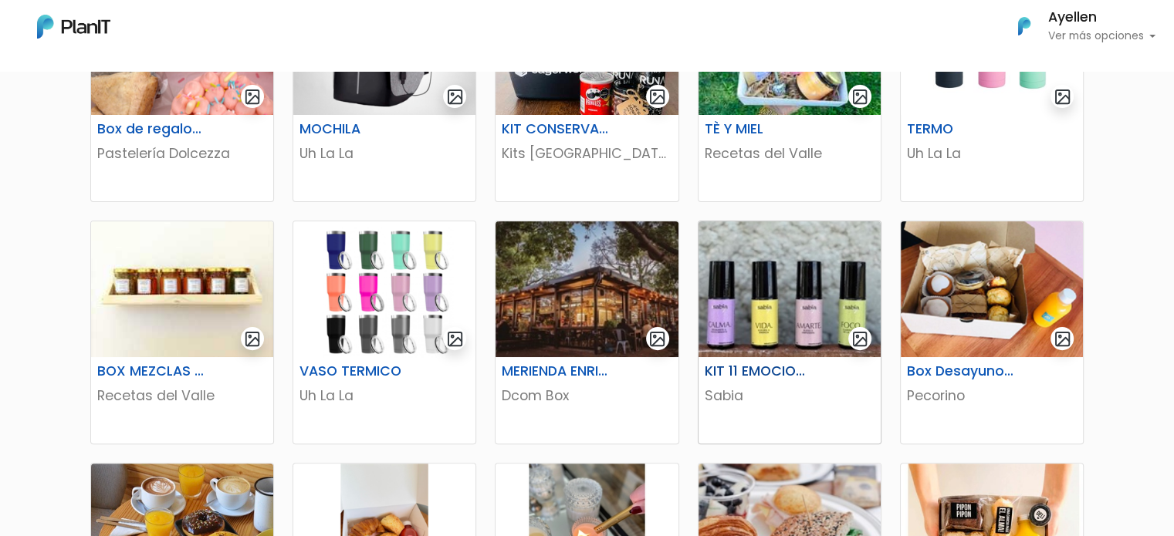
click at [729, 305] on img at bounding box center [789, 290] width 182 height 136
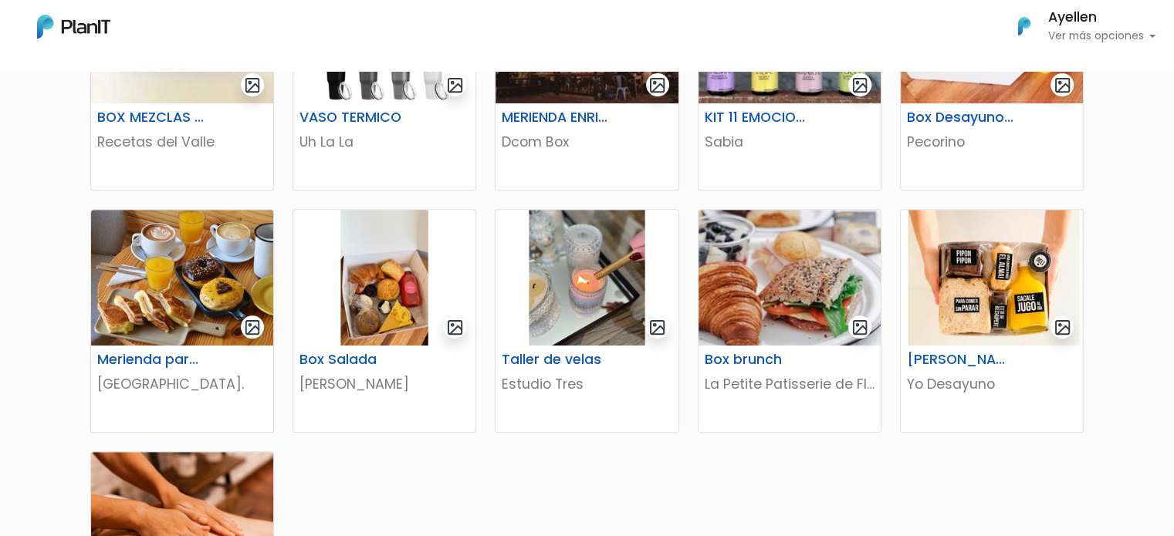
scroll to position [695, 0]
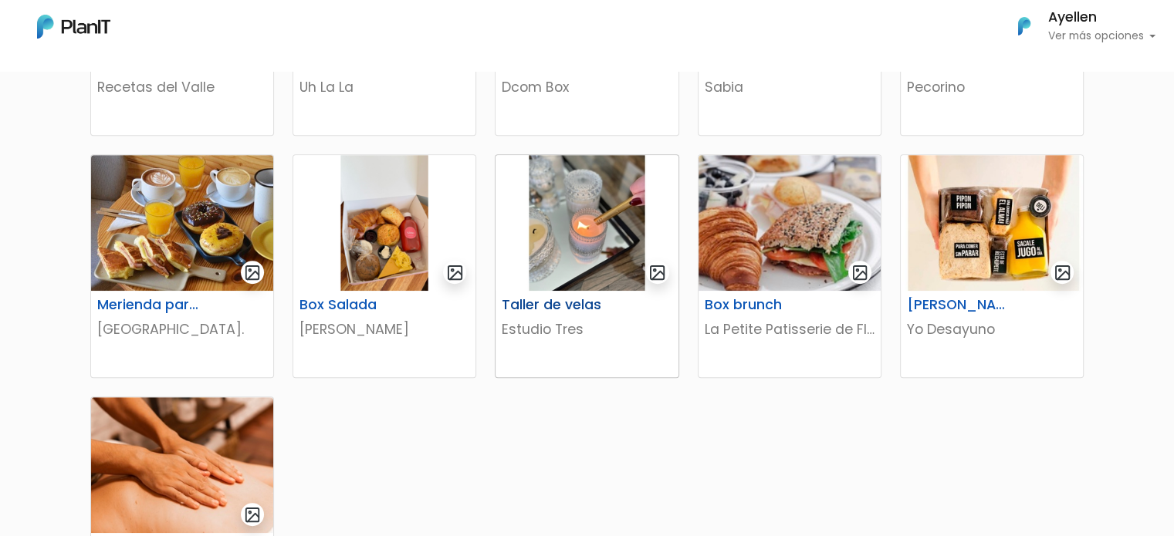
click at [558, 325] on p "Estudio Tres" at bounding box center [587, 330] width 170 height 20
click at [352, 292] on div "Box Salada Dulce Nina" at bounding box center [384, 334] width 182 height 86
click at [776, 291] on div "Box brunch La Petite Patisserie de Flor" at bounding box center [789, 334] width 182 height 86
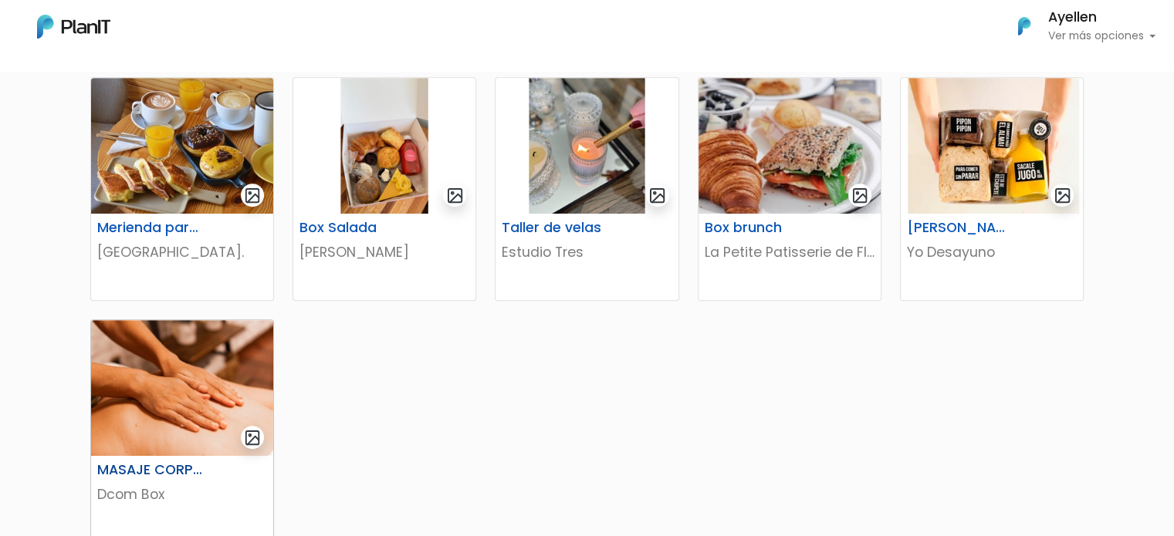
click at [172, 394] on img at bounding box center [182, 388] width 182 height 136
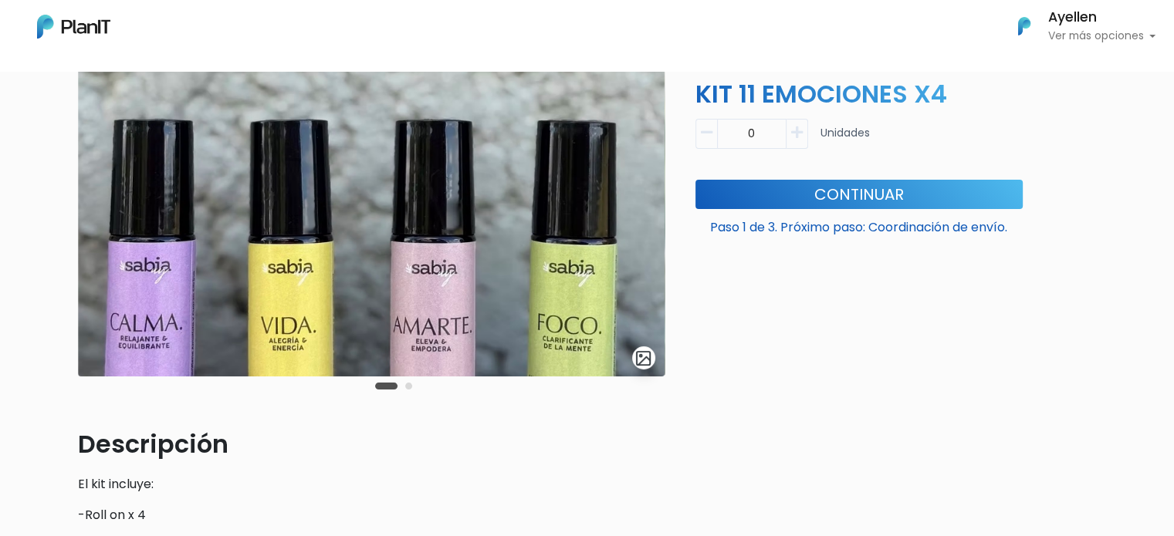
scroll to position [77, 0]
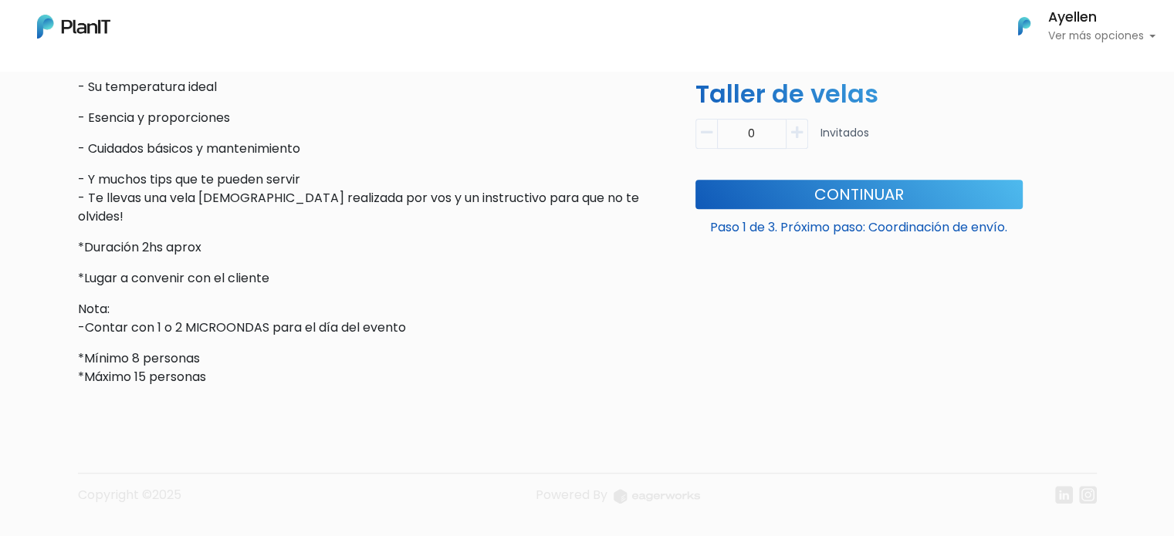
scroll to position [610, 0]
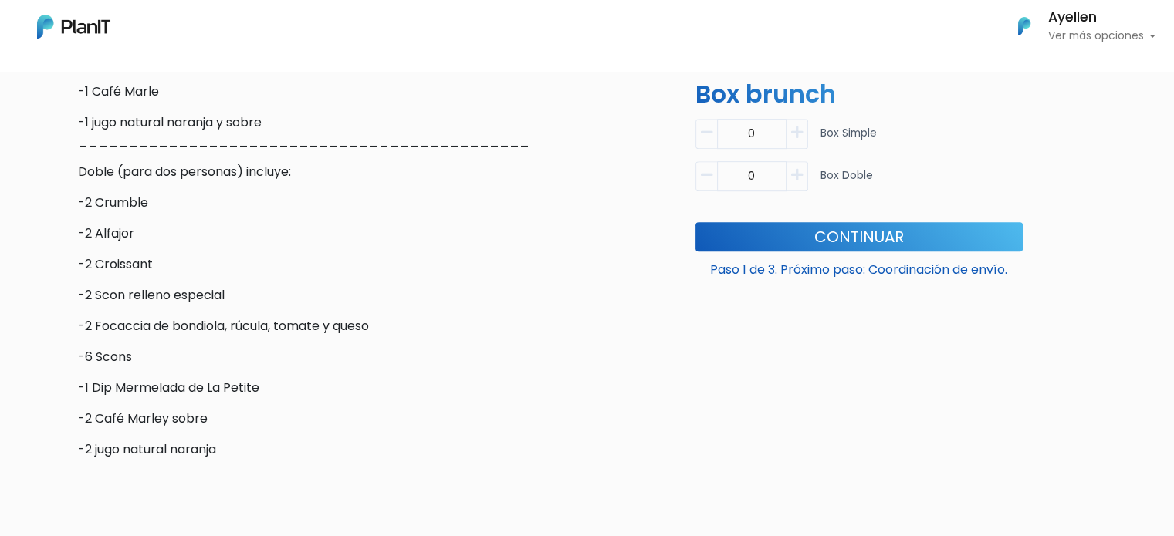
scroll to position [772, 0]
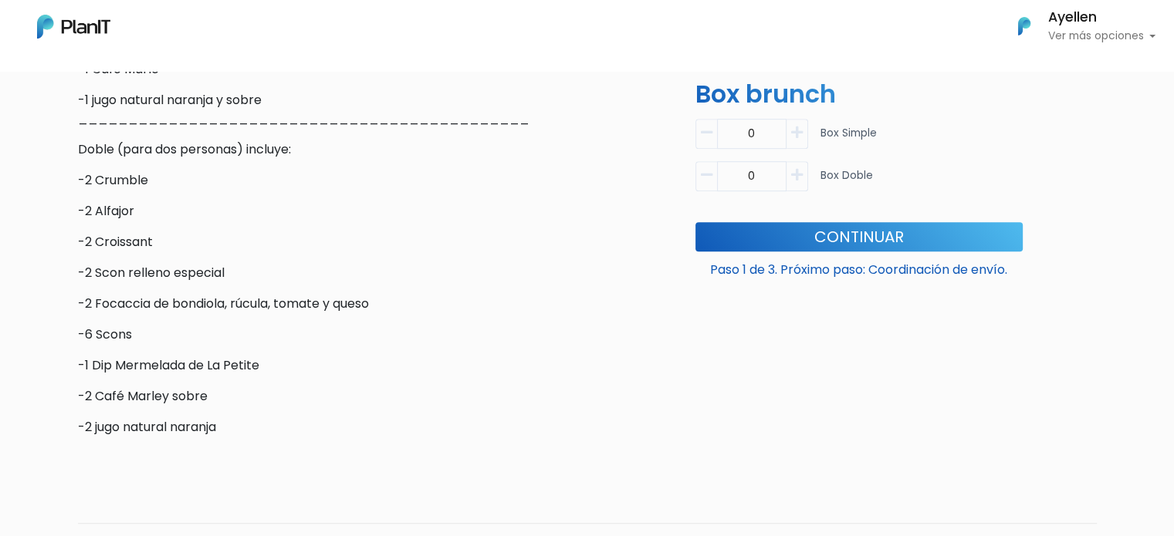
click at [800, 180] on icon "button" at bounding box center [797, 175] width 12 height 14
click at [704, 176] on icon "button" at bounding box center [707, 175] width 12 height 14
type input "0"
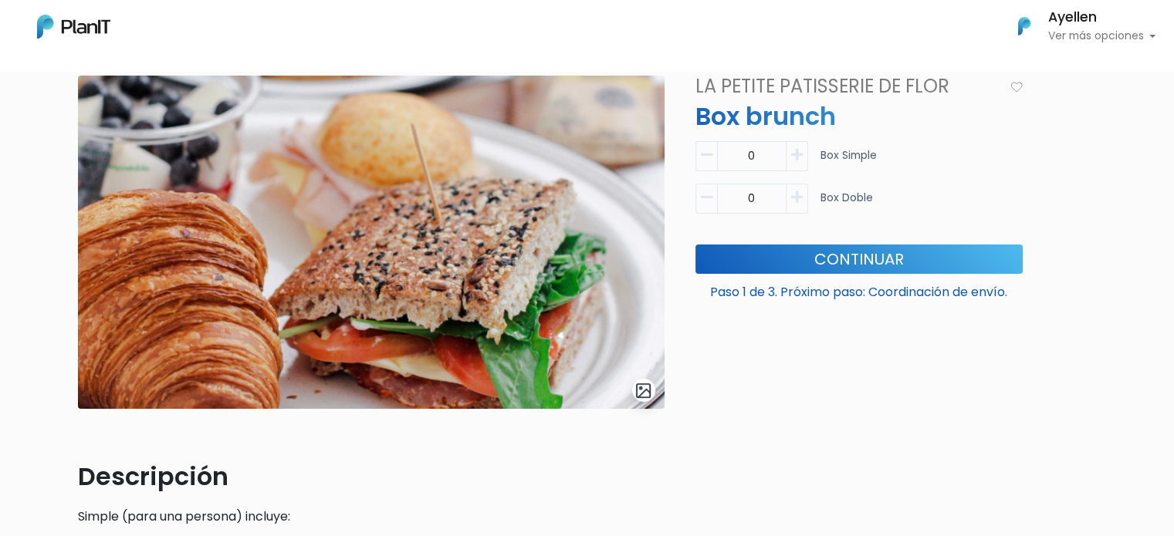
scroll to position [0, 0]
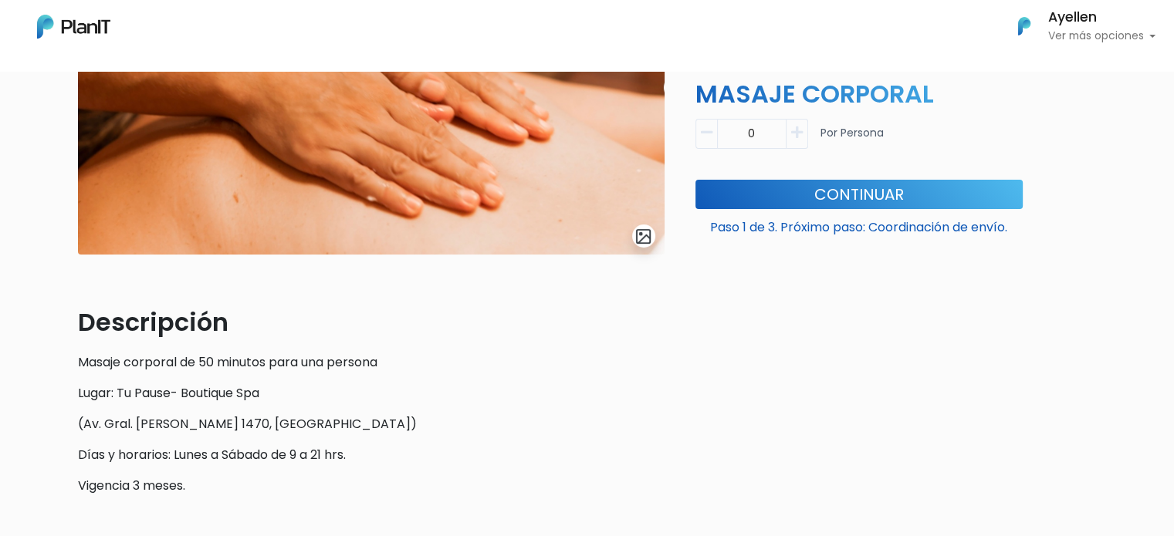
scroll to position [309, 0]
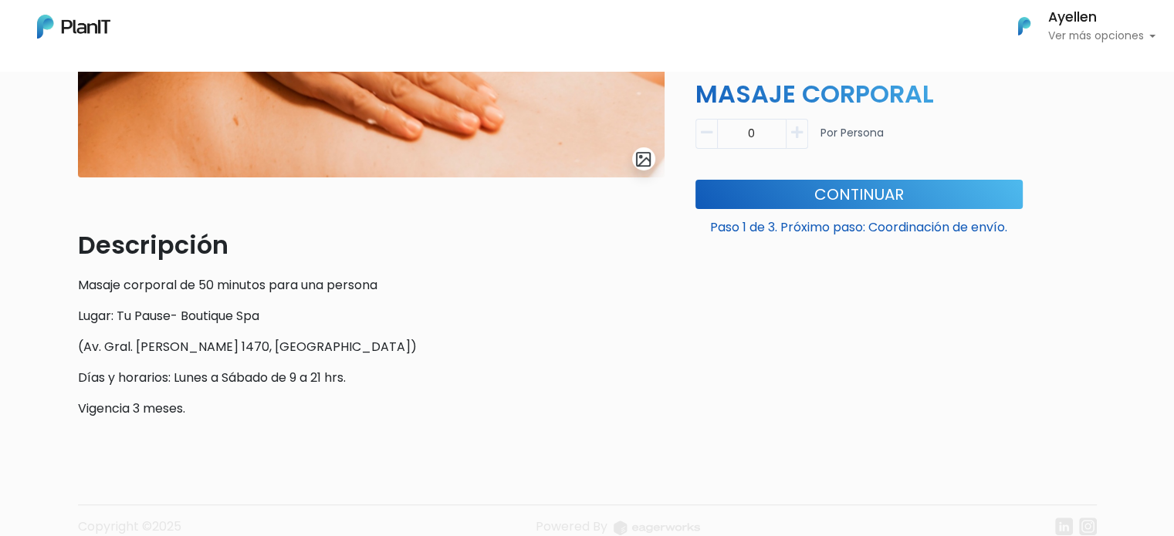
click at [303, 361] on div "Descripción Masaje corporal de 50 minutos para una persona Lugar: Tu Pause- Bou…" at bounding box center [371, 322] width 587 height 191
click at [256, 236] on p "Descripción" at bounding box center [371, 245] width 587 height 37
